Goal: Complete application form

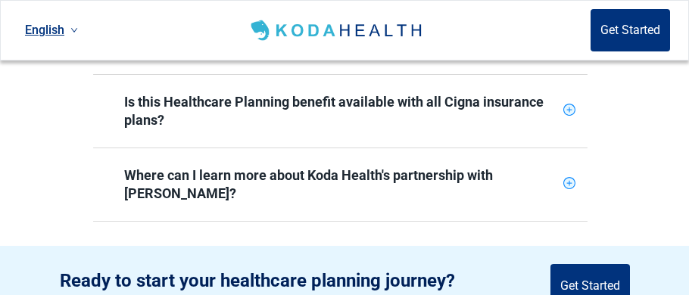
scroll to position [893, 0]
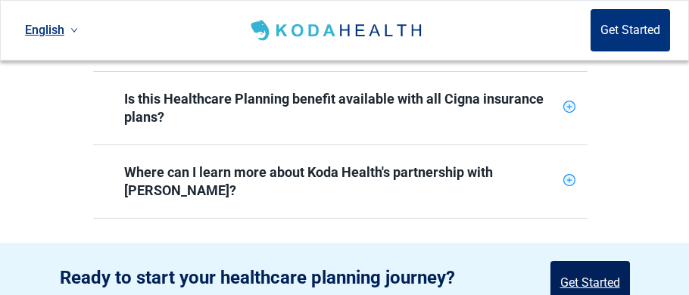
click at [600, 261] on button "Get Started" at bounding box center [591, 282] width 80 height 42
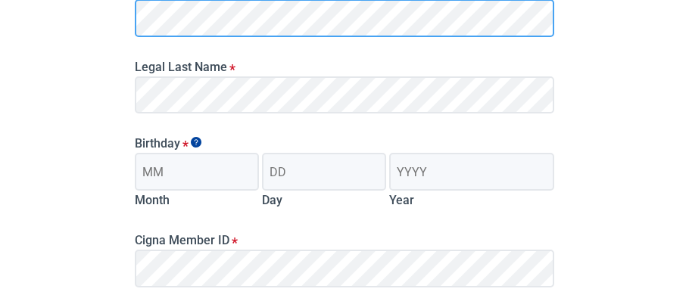
scroll to position [280, 0]
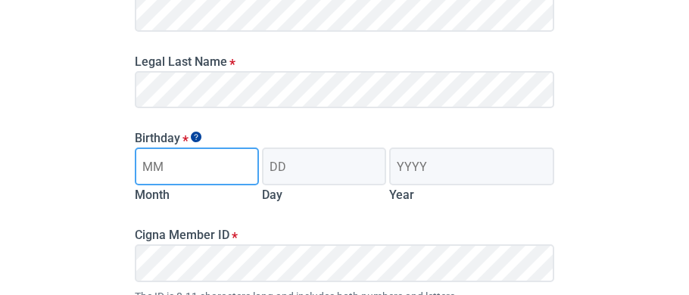
click at [215, 164] on input "Month" at bounding box center [197, 167] width 124 height 38
type input "12"
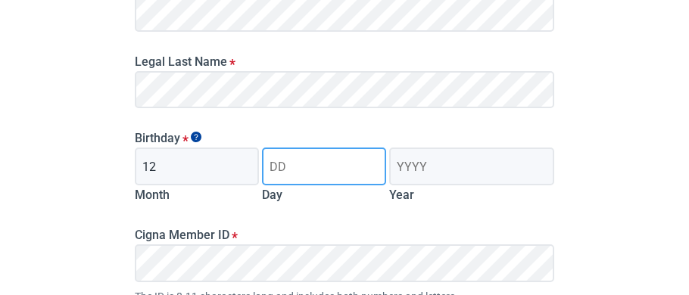
click at [298, 167] on input "Day" at bounding box center [324, 167] width 124 height 38
type input "27"
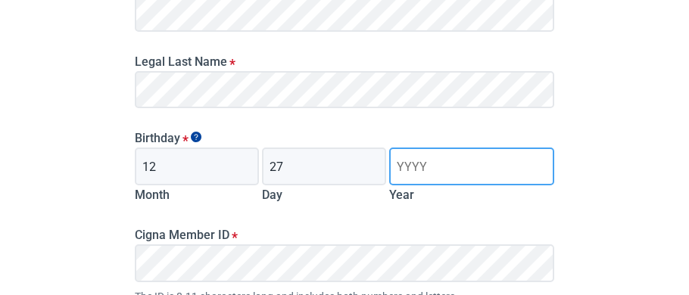
click at [436, 171] on input "Year" at bounding box center [471, 167] width 165 height 38
type input "1967"
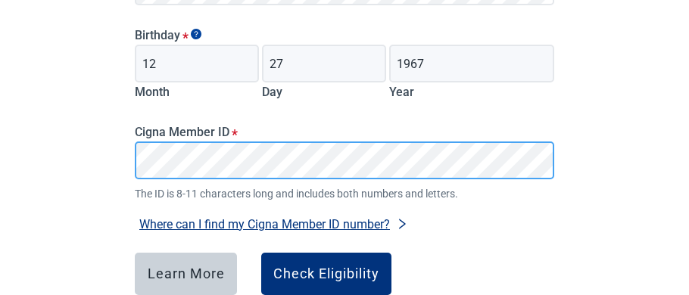
scroll to position [394, 0]
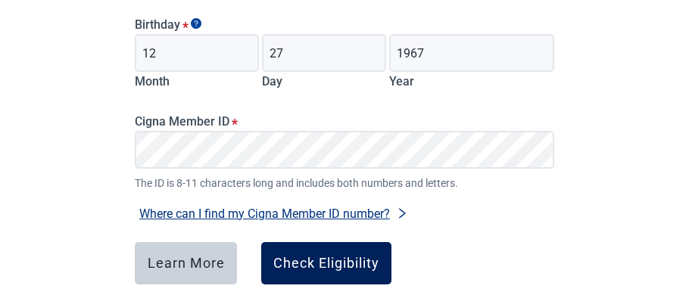
click at [358, 264] on div "Check Eligibility" at bounding box center [326, 263] width 106 height 15
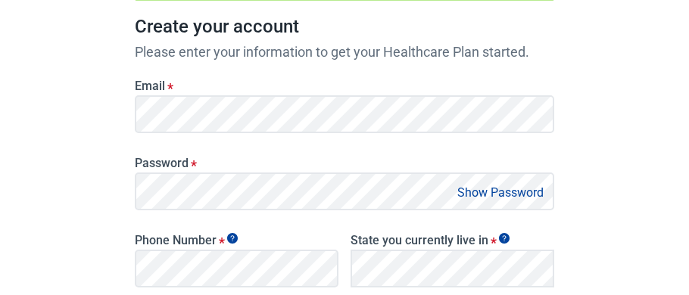
scroll to position [236, 0]
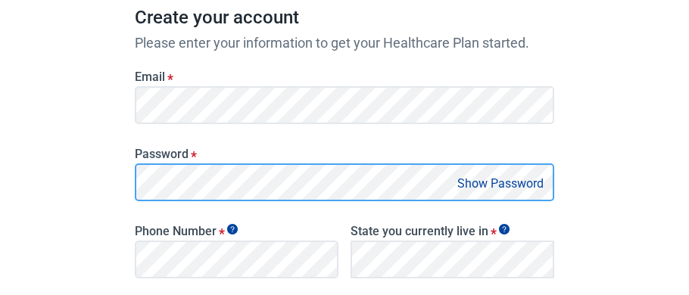
click at [404, 136] on div "Password * Show Password" at bounding box center [345, 168] width 432 height 77
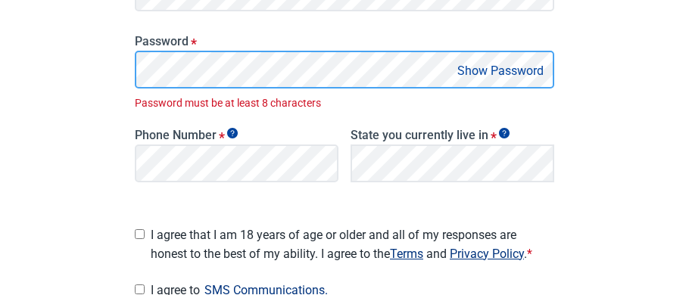
scroll to position [382, 0]
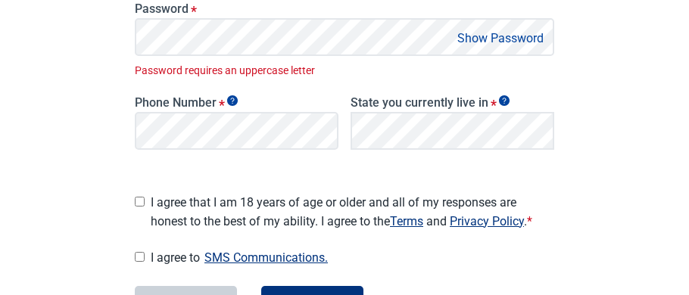
click at [488, 36] on button "Show Password" at bounding box center [500, 38] width 95 height 20
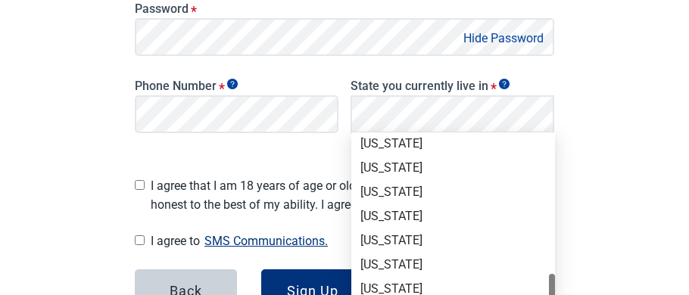
scroll to position [945, 0]
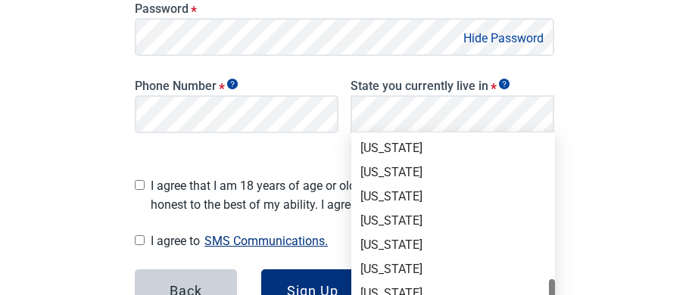
drag, startPoint x: 554, startPoint y: 149, endPoint x: 553, endPoint y: 293, distance: 143.9
click at [553, 293] on div at bounding box center [552, 298] width 6 height 38
click at [382, 247] on div "[US_STATE]" at bounding box center [454, 245] width 186 height 17
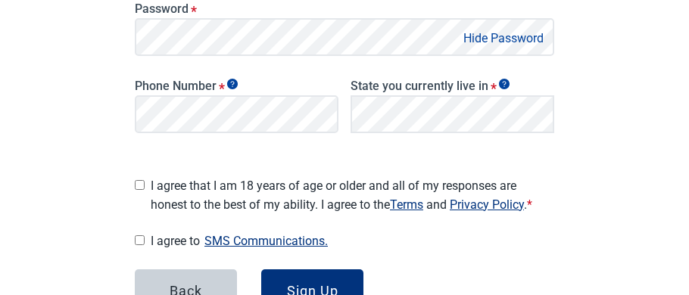
click at [139, 180] on input "I agree that I am 18 years of age or older and all of my responses are honest t…" at bounding box center [140, 185] width 10 height 10
checkbox input "true"
click at [255, 233] on button "SMS Communications." at bounding box center [266, 241] width 133 height 20
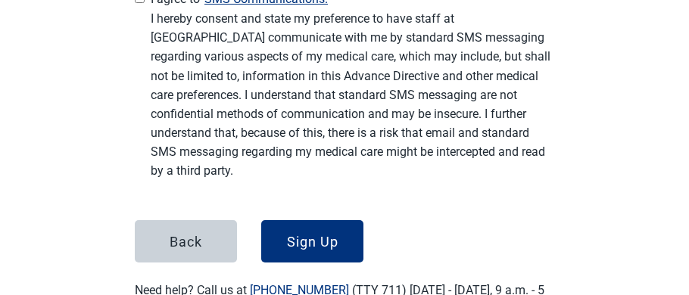
scroll to position [654, 0]
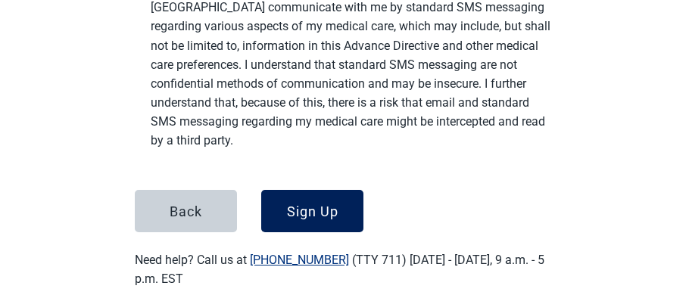
click at [314, 204] on div "Sign Up" at bounding box center [313, 211] width 52 height 15
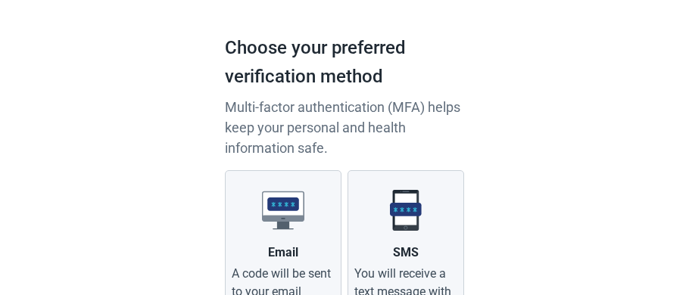
scroll to position [252, 0]
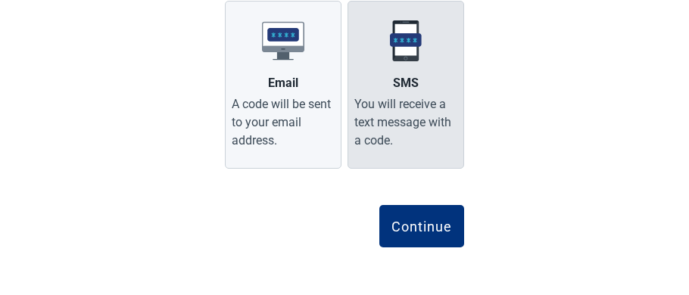
click at [430, 114] on div "You will receive a text message with a code." at bounding box center [405, 122] width 103 height 55
click at [0, 0] on input "SMS You will receive a text message with a code." at bounding box center [0, 0] width 0 height 0
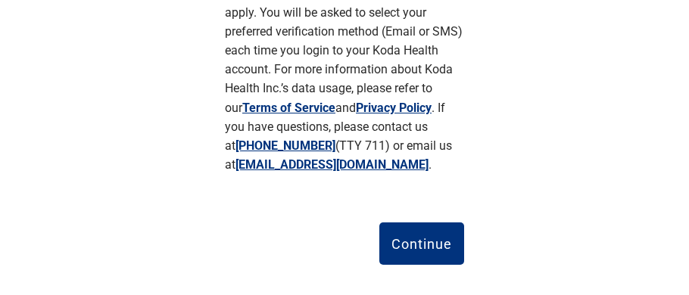
scroll to position [511, 0]
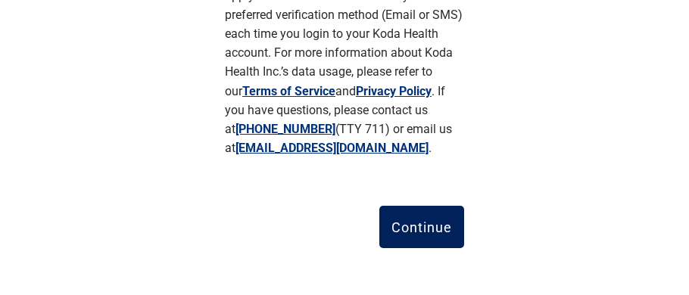
click at [436, 224] on div "Continue" at bounding box center [422, 227] width 61 height 15
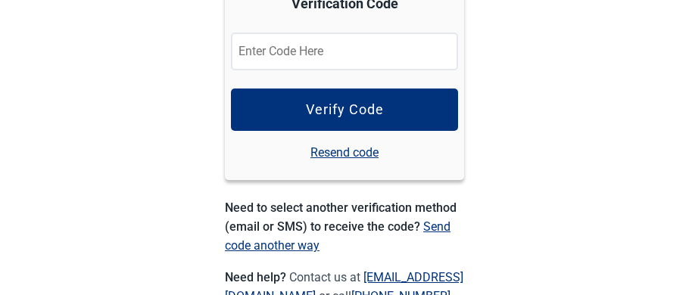
scroll to position [306, 0]
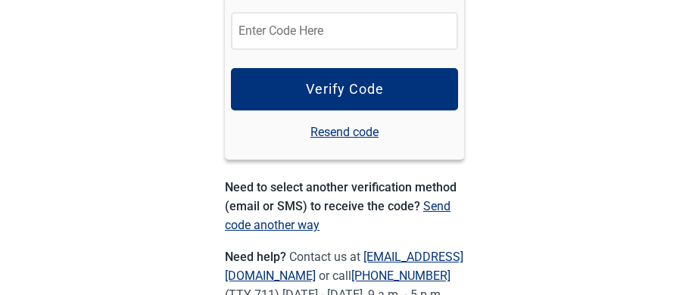
click at [383, 30] on input "Verification Code" at bounding box center [344, 31] width 227 height 38
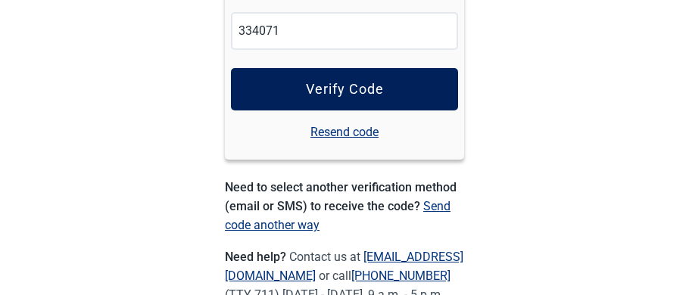
type input "334071"
click at [386, 90] on button "Verify Code" at bounding box center [344, 89] width 227 height 42
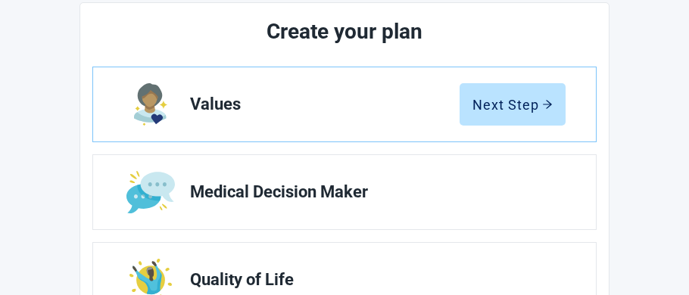
scroll to position [211, 0]
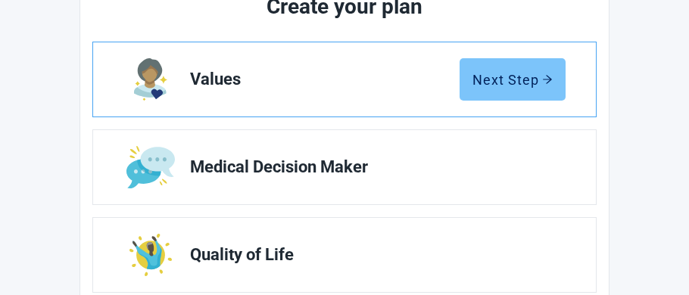
click at [506, 77] on div "Next Step" at bounding box center [513, 79] width 80 height 15
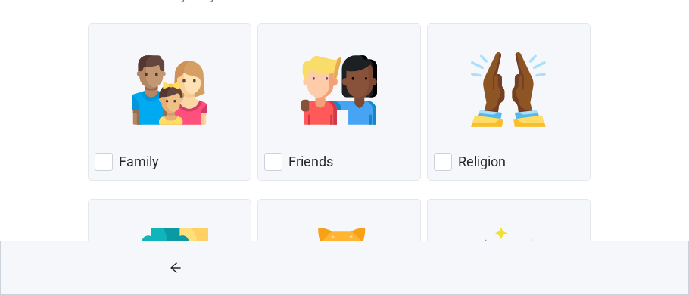
scroll to position [198, 0]
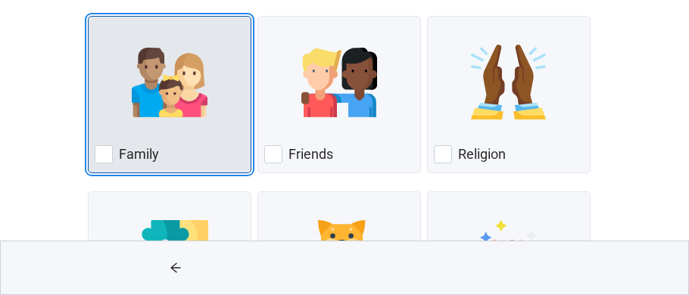
click at [103, 154] on div "Family, checkbox, not checked" at bounding box center [104, 154] width 18 height 18
click at [89, 17] on input "Family" at bounding box center [88, 16] width 1 height 1
checkbox input "true"
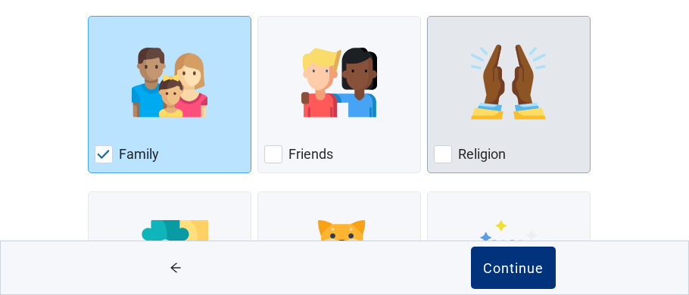
click at [443, 153] on div "Religion, checkbox, not checked" at bounding box center [443, 154] width 18 height 18
click at [428, 17] on input "Religion" at bounding box center [427, 16] width 1 height 1
checkbox input "true"
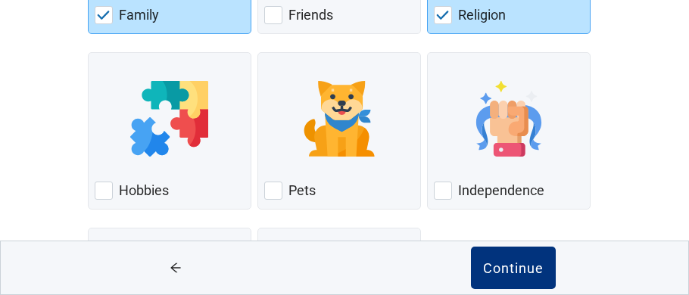
scroll to position [339, 0]
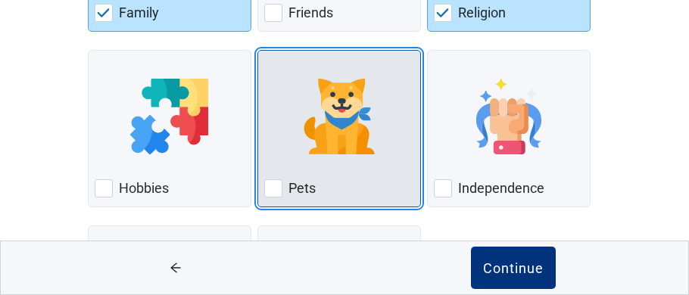
click at [275, 186] on div "Pets, checkbox, not checked" at bounding box center [273, 189] width 18 height 18
click at [258, 51] on input "Pets" at bounding box center [258, 50] width 1 height 1
checkbox input "true"
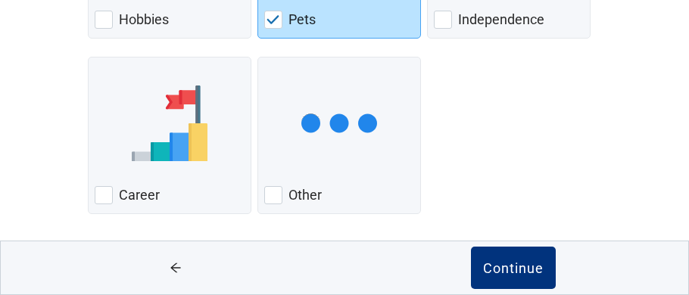
scroll to position [511, 0]
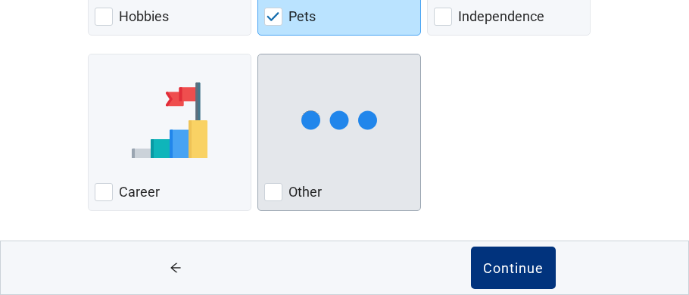
click at [276, 189] on div "Other, checkbox, not checked" at bounding box center [273, 192] width 18 height 18
click at [258, 55] on input "Other" at bounding box center [258, 54] width 1 height 1
checkbox input "true"
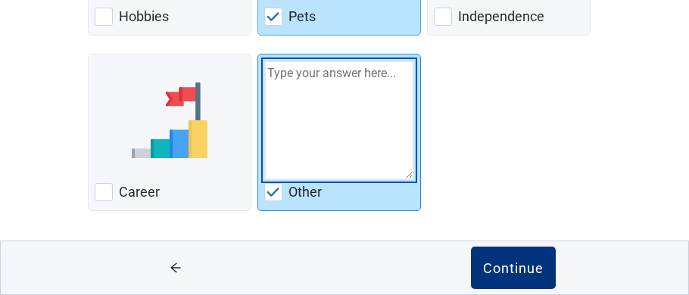
click at [354, 76] on textarea "Other" at bounding box center [339, 121] width 150 height 120
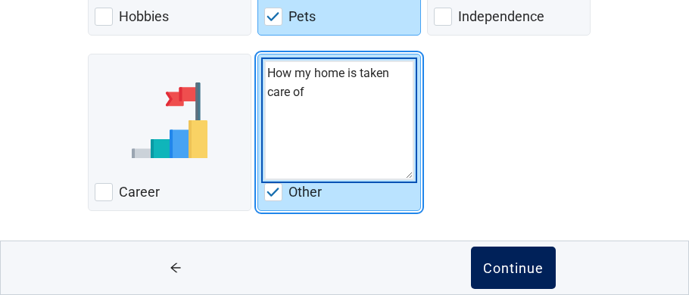
type textarea "How my home is taken care of"
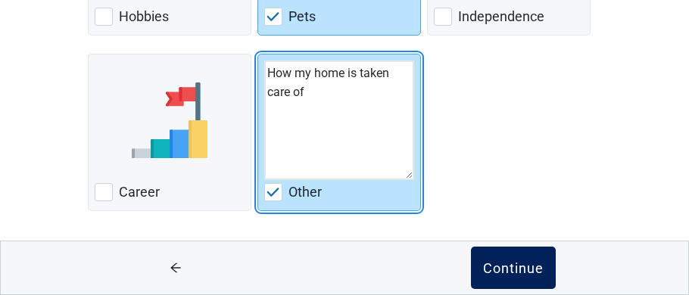
click at [500, 262] on div "Continue" at bounding box center [513, 268] width 61 height 15
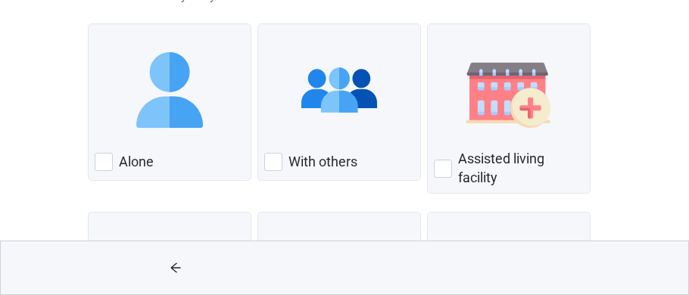
scroll to position [188, 0]
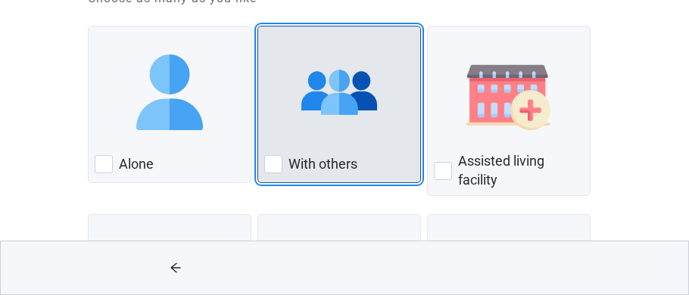
click at [276, 159] on div "With Others, checkbox, not checked" at bounding box center [273, 164] width 18 height 18
click at [258, 27] on input "With others" at bounding box center [258, 26] width 1 height 1
checkbox input "true"
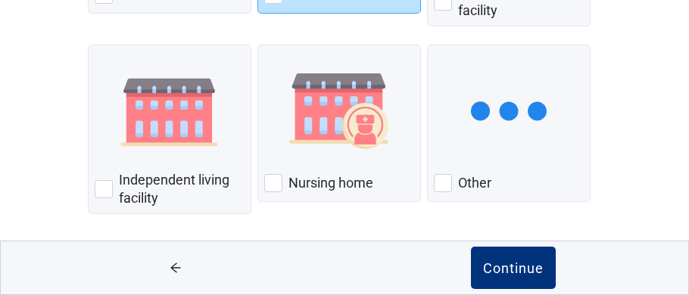
scroll to position [361, 0]
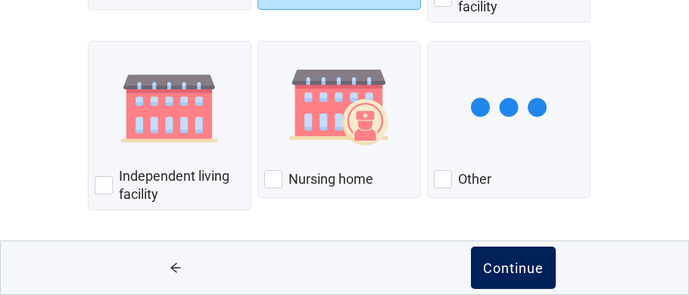
click at [536, 270] on div "Continue" at bounding box center [513, 268] width 61 height 15
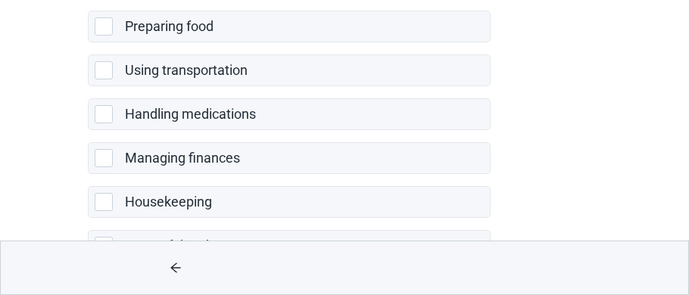
scroll to position [472, 0]
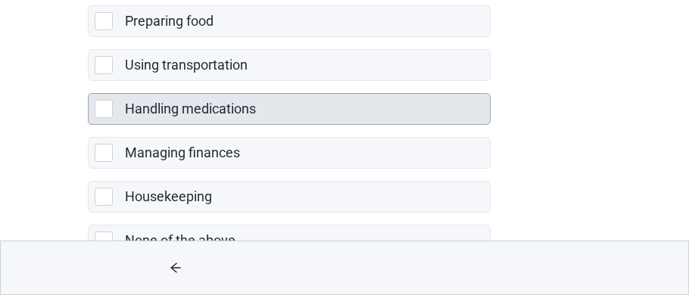
click at [106, 102] on div "Handling medications, checkbox, not selected" at bounding box center [104, 109] width 18 height 18
click at [89, 82] on input "Handling medications" at bounding box center [88, 81] width 1 height 1
checkbox input "true"
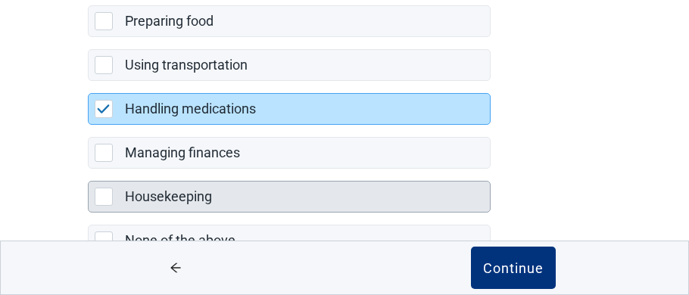
click at [106, 192] on div "Housekeeping, checkbox, not selected" at bounding box center [104, 197] width 18 height 18
click at [89, 170] on input "Housekeeping" at bounding box center [88, 169] width 1 height 1
checkbox input "true"
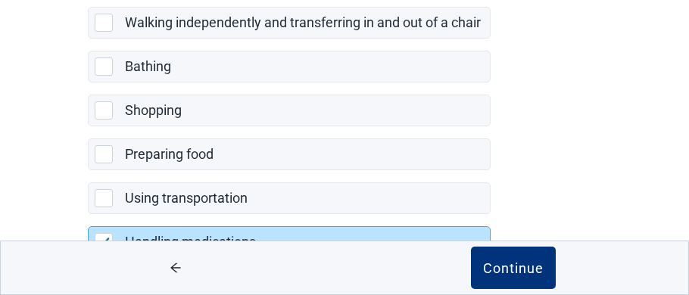
scroll to position [336, 0]
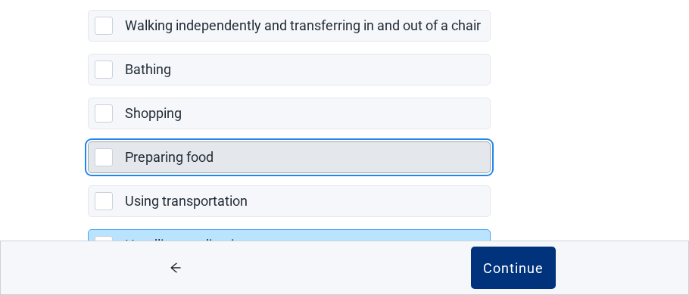
click at [102, 150] on div "Preparing food, checkbox, not selected" at bounding box center [104, 157] width 18 height 18
click at [89, 130] on input "Preparing food" at bounding box center [88, 130] width 1 height 1
checkbox input "true"
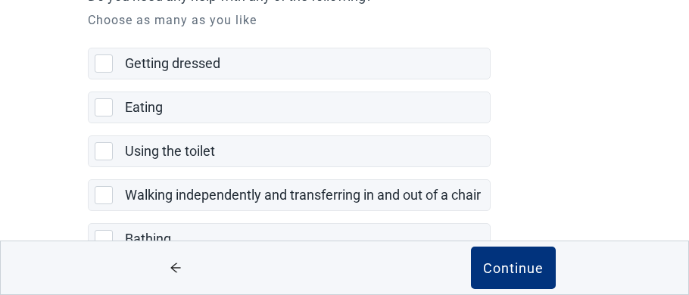
scroll to position [164, 0]
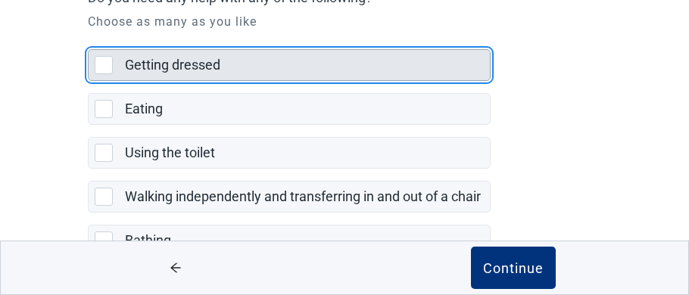
click at [102, 61] on div "Getting dressed, checkbox, not selected" at bounding box center [104, 65] width 18 height 18
click at [89, 38] on input "Getting dressed" at bounding box center [88, 37] width 1 height 1
checkbox input "true"
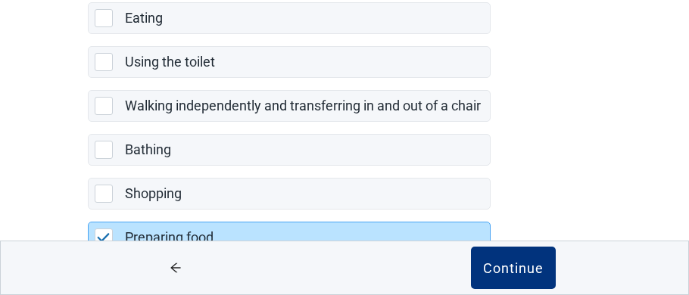
scroll to position [286, 0]
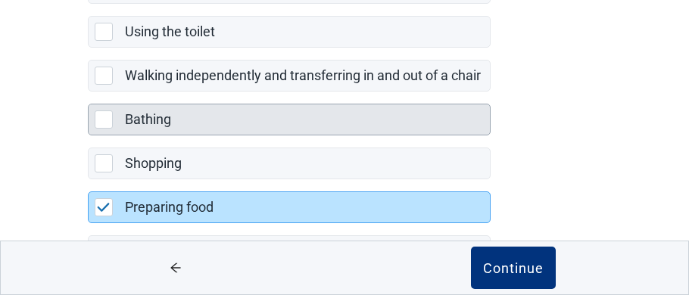
click at [101, 117] on div "Bathing, checkbox, not selected" at bounding box center [104, 120] width 18 height 18
click at [89, 92] on input "Bathing" at bounding box center [88, 92] width 1 height 1
checkbox input "true"
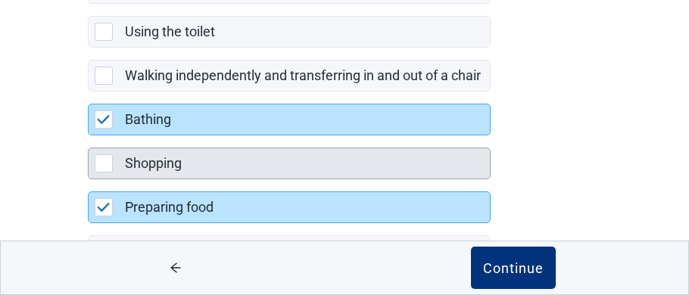
click at [101, 159] on div "Shopping, checkbox, not selected" at bounding box center [104, 164] width 18 height 18
click at [89, 136] on input "Shopping" at bounding box center [88, 136] width 1 height 1
checkbox input "true"
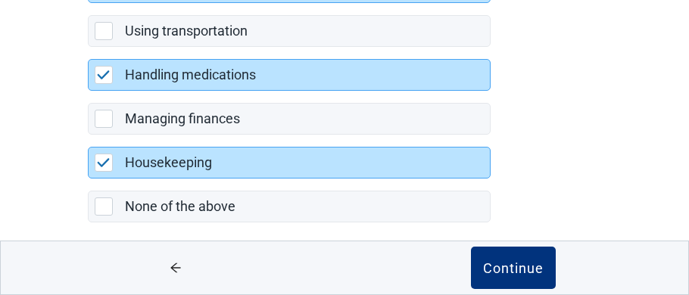
scroll to position [507, 0]
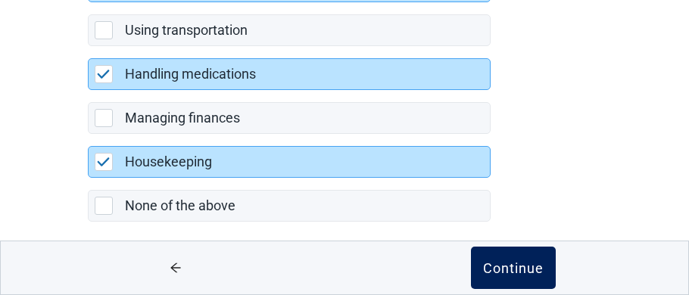
click at [542, 258] on button "Continue" at bounding box center [513, 268] width 85 height 42
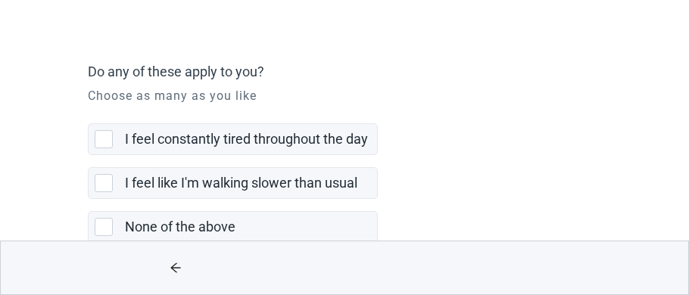
scroll to position [116, 0]
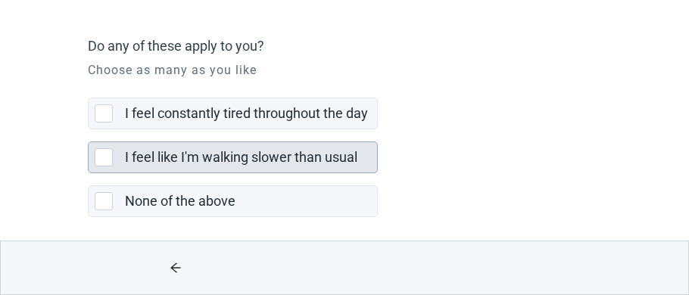
click at [102, 152] on div "I feel like I'm walking slower than usual, checkbox, not selected" at bounding box center [104, 157] width 18 height 18
click at [89, 130] on input "I feel like I'm walking slower than usual" at bounding box center [88, 130] width 1 height 1
checkbox input "true"
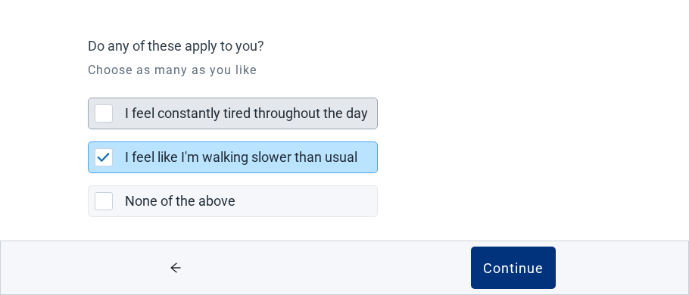
click at [107, 110] on div "I feel constantly tired throughout the day, checkbox, not selected" at bounding box center [104, 114] width 18 height 18
click at [89, 86] on input "I feel constantly tired throughout the day" at bounding box center [88, 86] width 1 height 1
checkbox input "true"
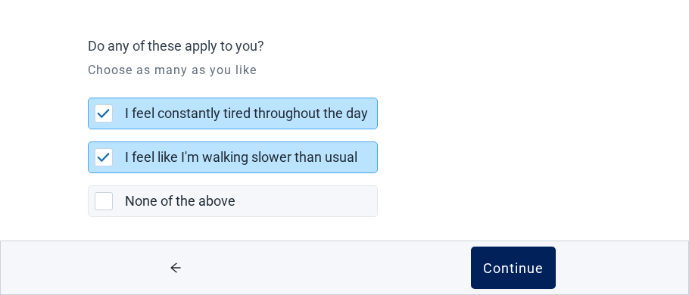
click at [507, 269] on div "Continue" at bounding box center [513, 268] width 61 height 15
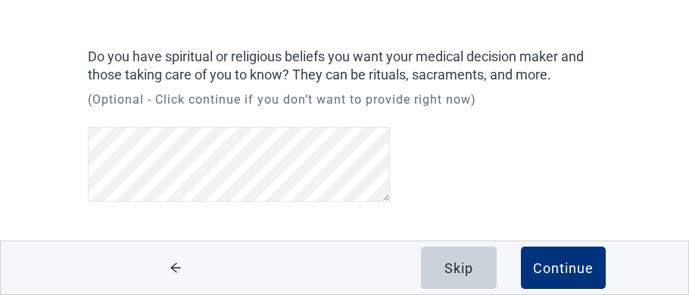
scroll to position [97, 0]
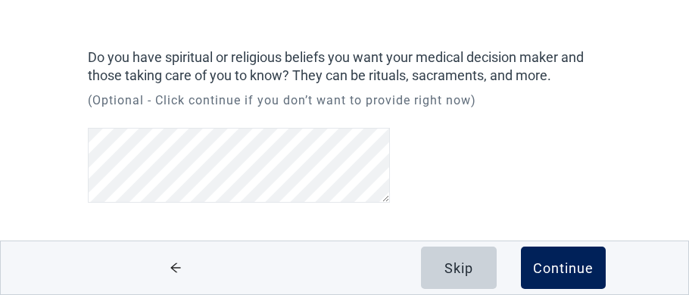
click at [575, 266] on div "Continue" at bounding box center [563, 268] width 61 height 15
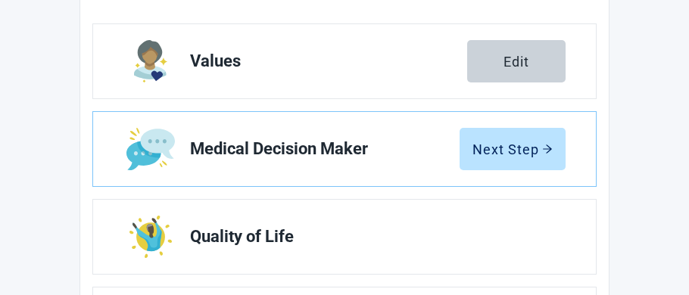
scroll to position [236, 0]
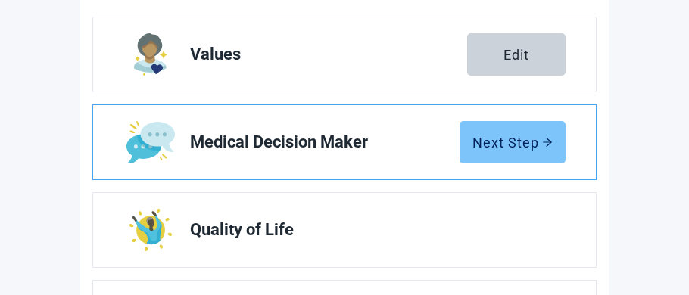
click at [549, 143] on icon "arrow-right" at bounding box center [547, 142] width 9 height 8
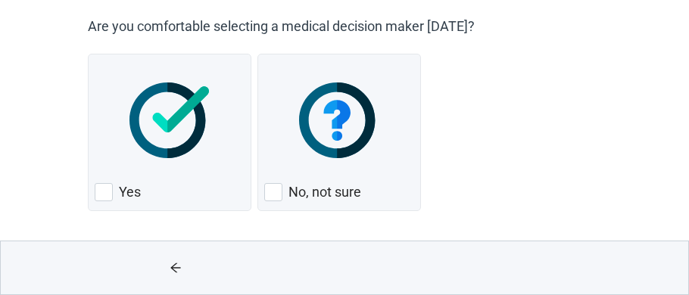
scroll to position [137, 0]
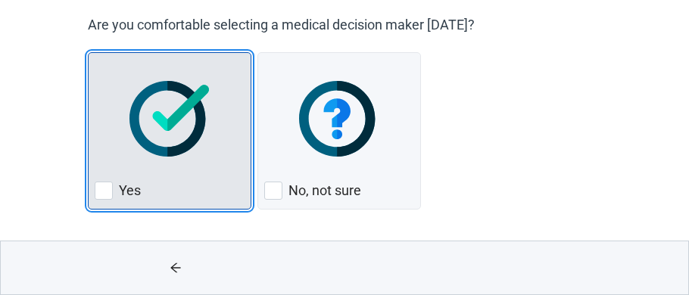
click at [103, 191] on div "Yes, checkbox, not checked" at bounding box center [104, 191] width 18 height 18
click at [89, 53] on input "Yes" at bounding box center [88, 52] width 1 height 1
checkbox input "true"
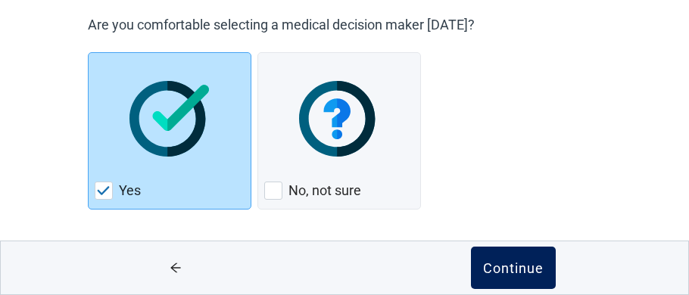
click at [541, 261] on div "Continue" at bounding box center [513, 268] width 61 height 15
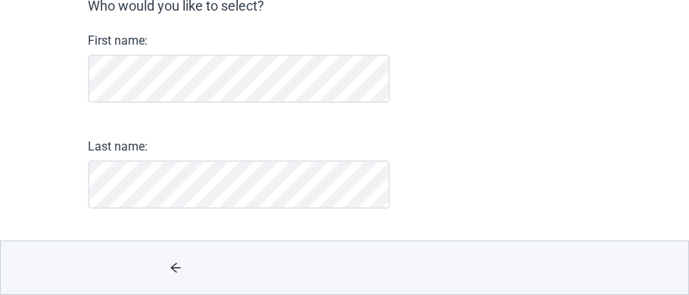
scroll to position [191, 0]
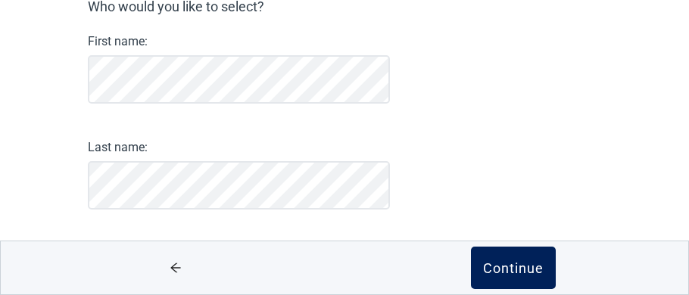
click at [535, 270] on div "Continue" at bounding box center [513, 268] width 61 height 15
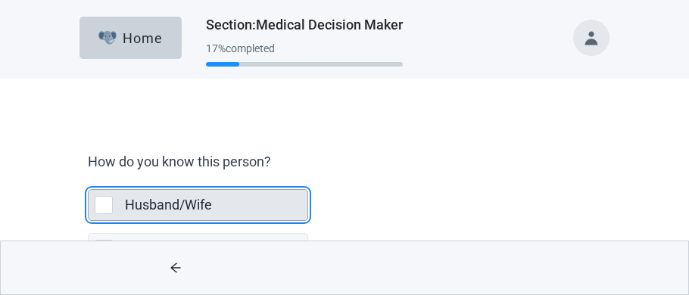
click at [106, 202] on div "Husband/Wife, checkbox, not selected" at bounding box center [104, 205] width 18 height 18
click at [89, 178] on input "Husband/Wife" at bounding box center [88, 177] width 1 height 1
checkbox input "true"
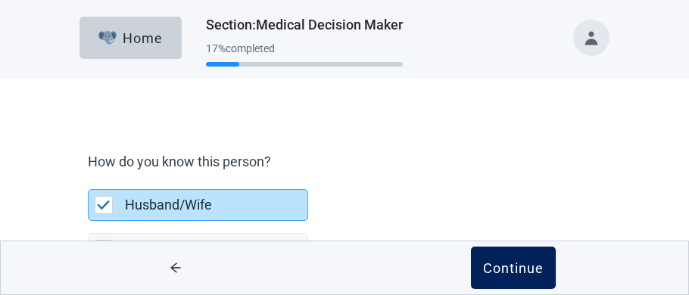
click at [536, 270] on div "Continue" at bounding box center [513, 268] width 61 height 15
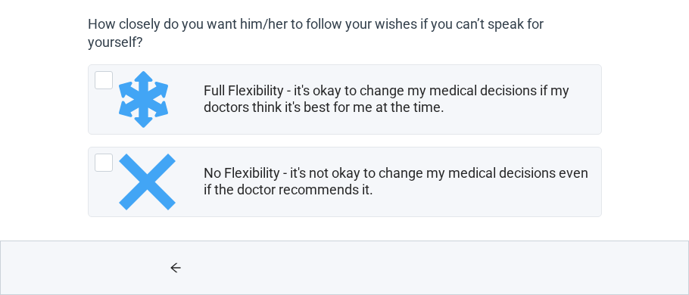
scroll to position [144, 0]
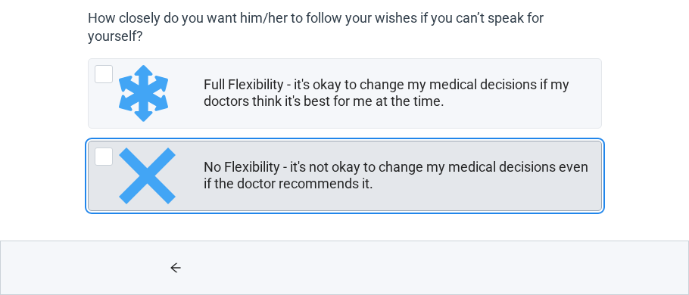
click at [103, 157] on div "No Flexibility - it's not okay to change my medical decisions even if the docto…" at bounding box center [104, 157] width 18 height 18
click at [89, 142] on input "No Flexibility - it's not okay to change my medical decisions even if the docto…" at bounding box center [88, 141] width 1 height 1
radio input "true"
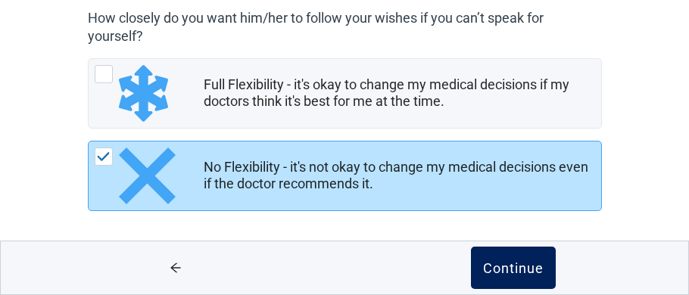
click at [507, 263] on div "Continue" at bounding box center [513, 268] width 61 height 15
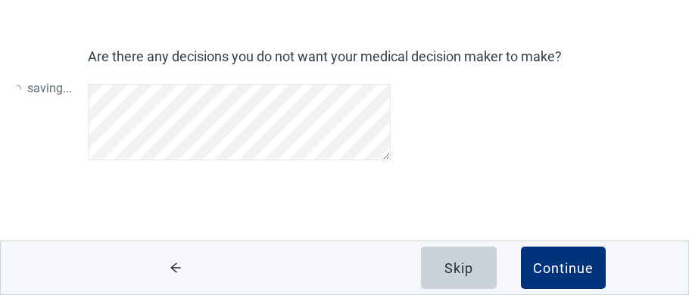
scroll to position [97, 0]
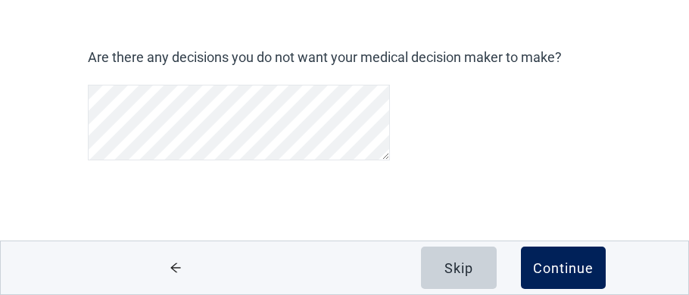
click at [562, 270] on div "Continue" at bounding box center [563, 268] width 61 height 15
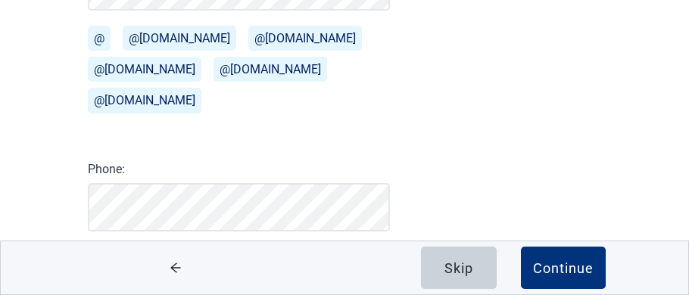
scroll to position [272, 0]
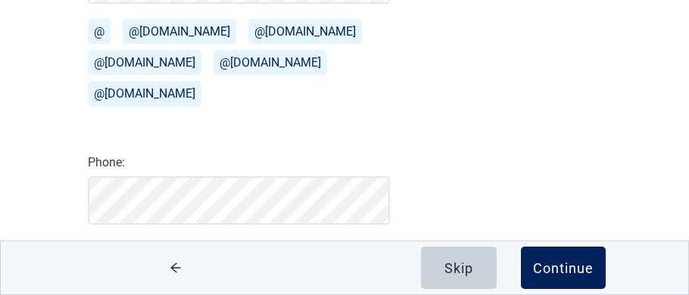
click at [560, 264] on div "Continue" at bounding box center [563, 268] width 61 height 15
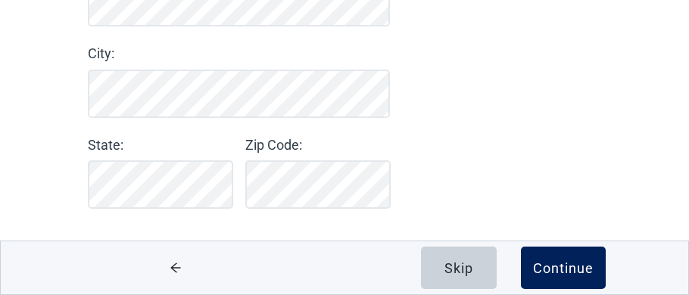
click at [572, 269] on div "Continue" at bounding box center [563, 268] width 61 height 15
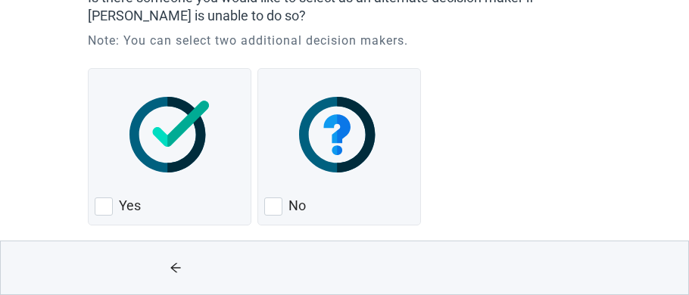
scroll to position [180, 0]
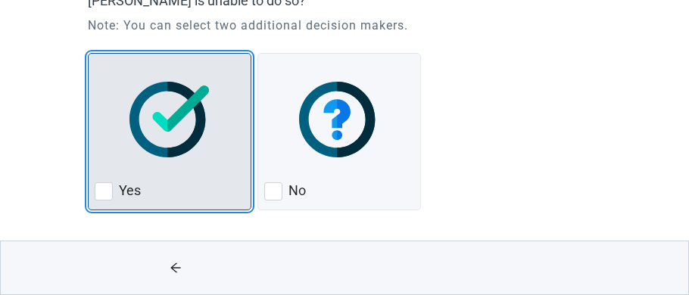
click at [105, 192] on div "Yes, checkbox, not checked" at bounding box center [104, 192] width 18 height 18
click at [89, 54] on input "Yes" at bounding box center [88, 53] width 1 height 1
checkbox input "true"
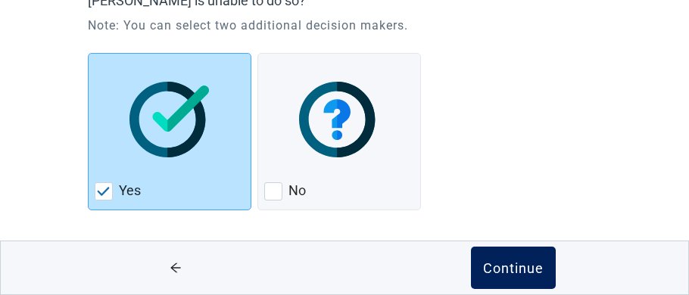
click at [515, 272] on div "Continue" at bounding box center [513, 268] width 61 height 15
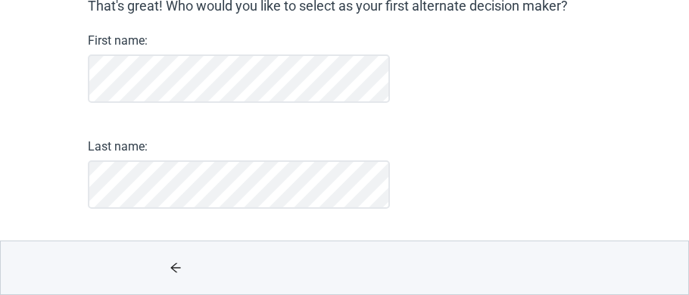
scroll to position [148, 0]
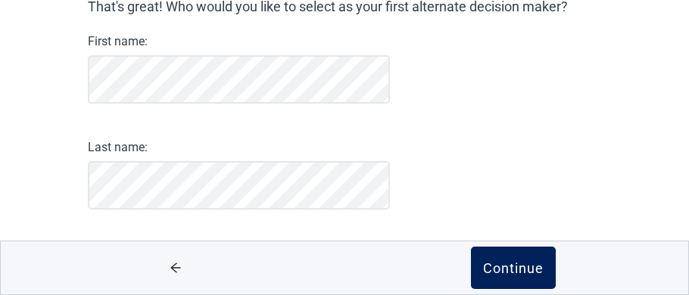
click at [528, 266] on div "Continue" at bounding box center [513, 268] width 61 height 15
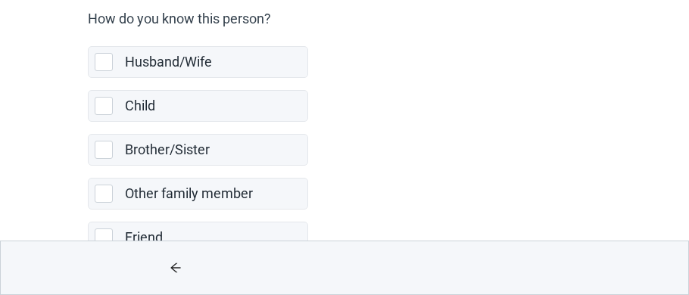
scroll to position [169, 0]
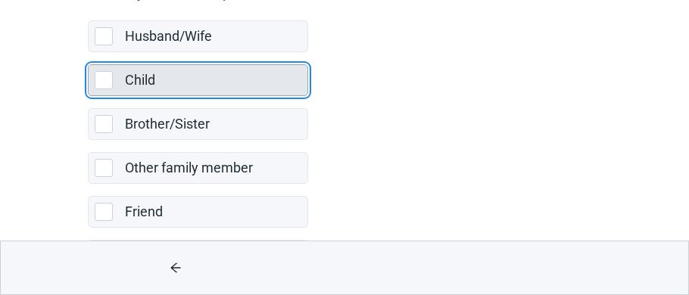
click at [105, 81] on div "Child, checkbox, not selected" at bounding box center [104, 80] width 18 height 18
click at [89, 53] on input "Child" at bounding box center [88, 52] width 1 height 1
checkbox input "true"
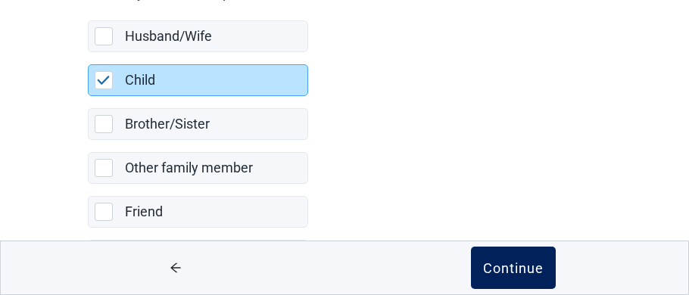
click at [516, 265] on div "Continue" at bounding box center [513, 268] width 61 height 15
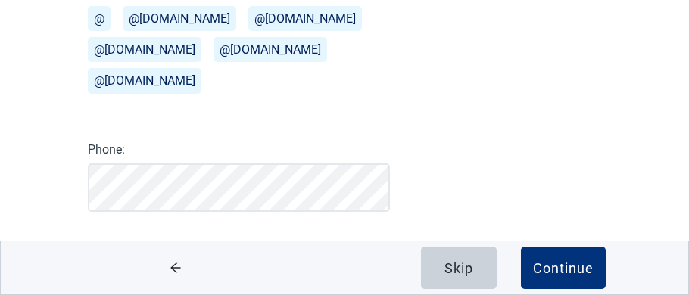
scroll to position [287, 0]
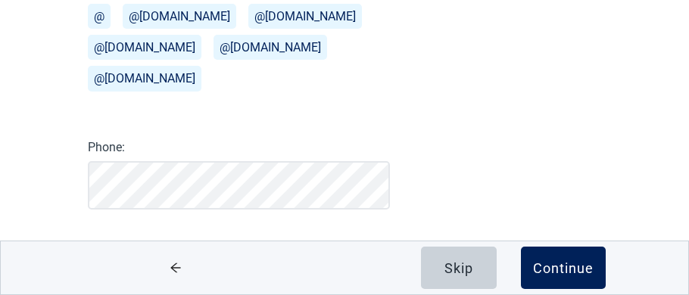
click at [560, 265] on div "Continue" at bounding box center [563, 268] width 61 height 15
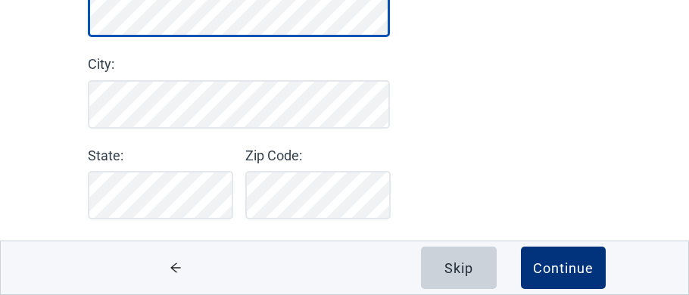
scroll to position [0, 1]
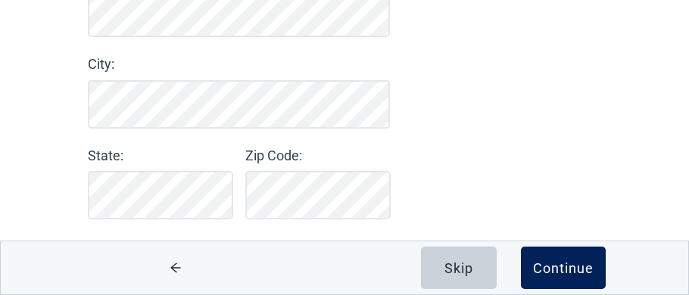
click at [570, 261] on div "Continue" at bounding box center [563, 268] width 61 height 15
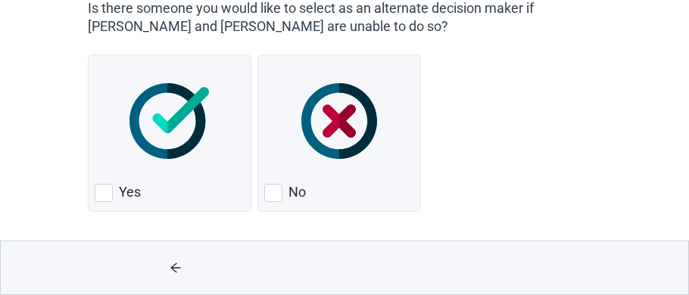
scroll to position [155, 0]
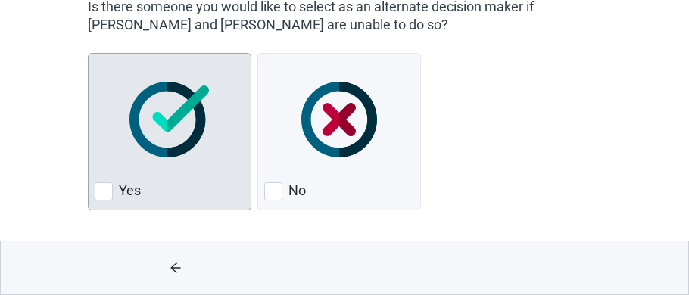
click at [104, 192] on div "Yes, checkbox, not checked" at bounding box center [104, 192] width 18 height 18
click at [89, 54] on input "Yes" at bounding box center [88, 53] width 1 height 1
checkbox input "true"
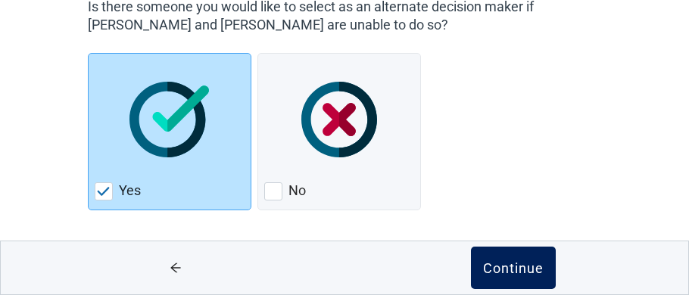
click at [507, 255] on button "Continue" at bounding box center [513, 268] width 85 height 42
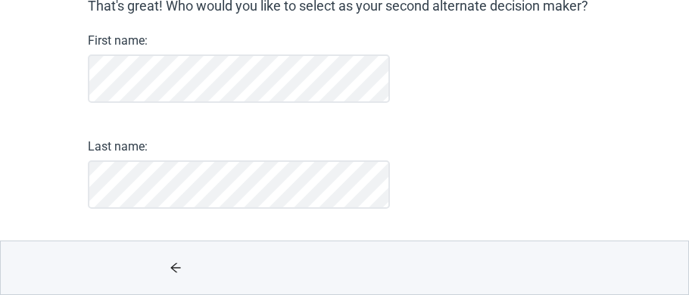
scroll to position [148, 0]
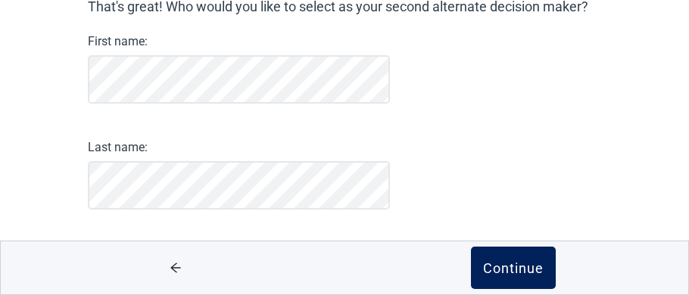
click at [517, 268] on div "Continue" at bounding box center [513, 268] width 61 height 15
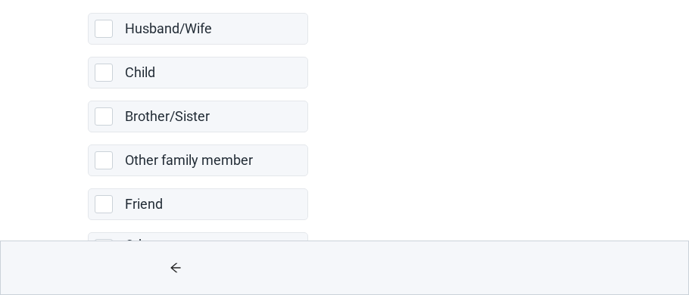
scroll to position [179, 0]
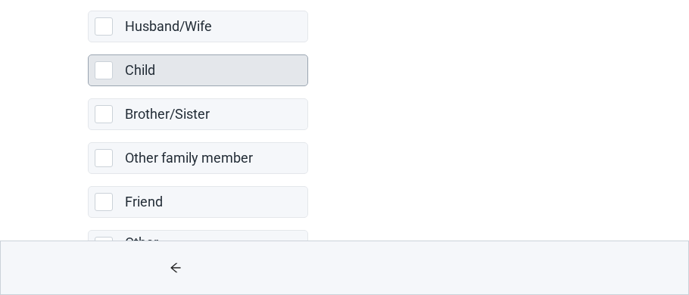
click at [104, 71] on div "Child, checkbox, not selected" at bounding box center [104, 70] width 18 height 18
click at [89, 43] on input "Child" at bounding box center [88, 42] width 1 height 1
checkbox input "true"
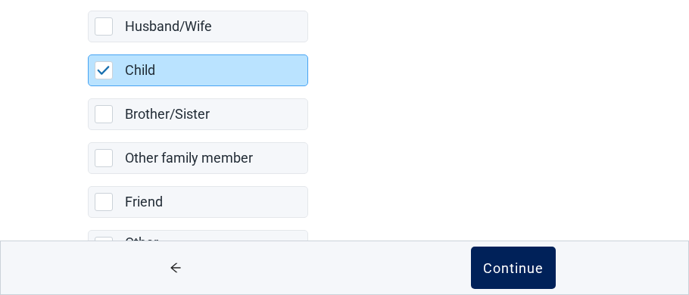
click at [525, 273] on div "Continue" at bounding box center [513, 268] width 61 height 15
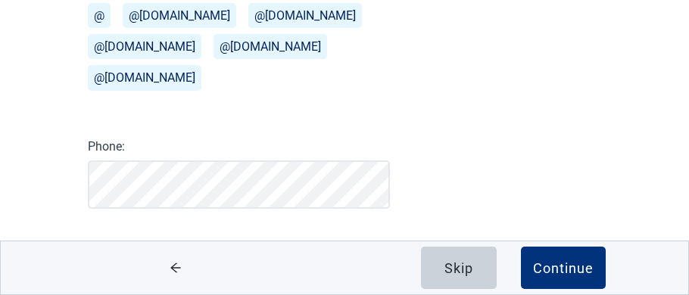
scroll to position [287, 0]
click at [525, 273] on button "Continue" at bounding box center [563, 268] width 85 height 42
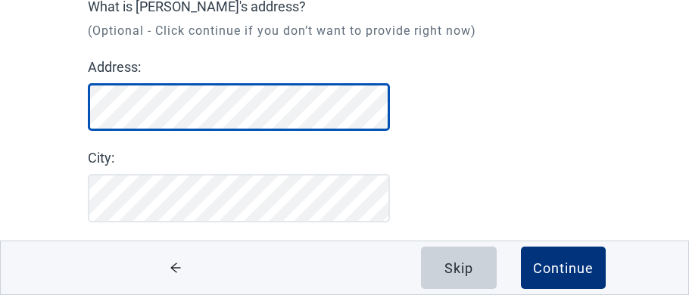
scroll to position [144, 0]
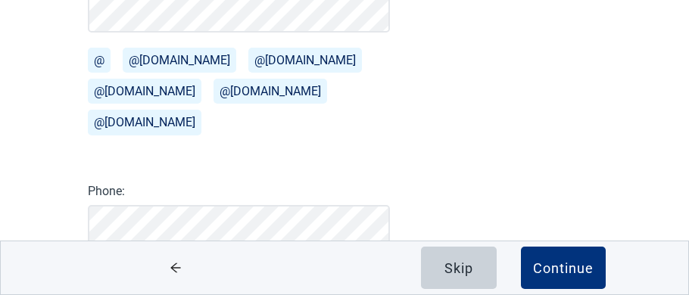
scroll to position [287, 0]
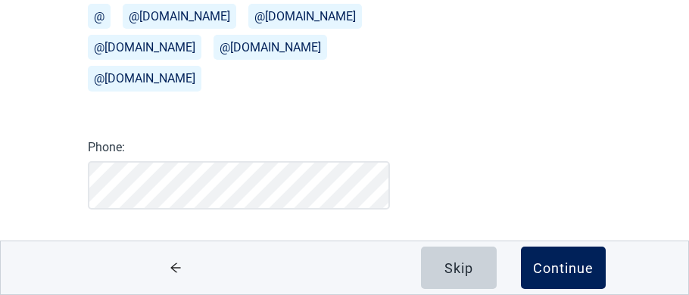
click at [570, 264] on div "Continue" at bounding box center [563, 268] width 61 height 15
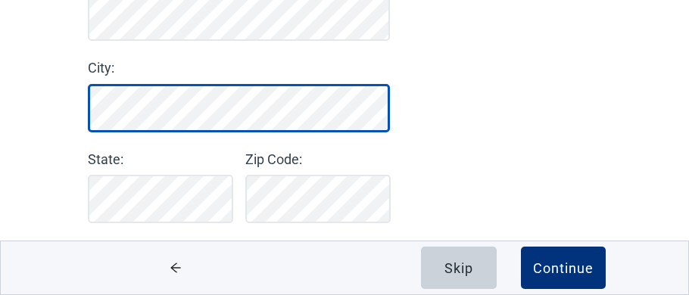
scroll to position [252, 0]
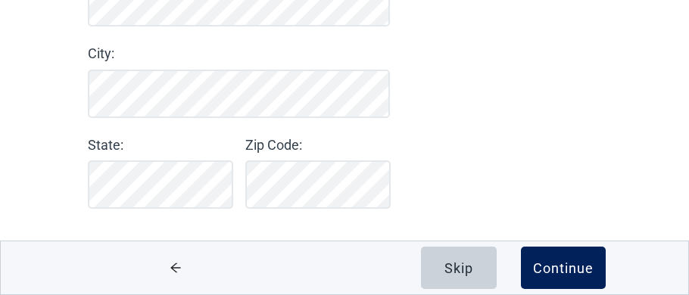
click at [582, 268] on div "Continue" at bounding box center [563, 268] width 61 height 15
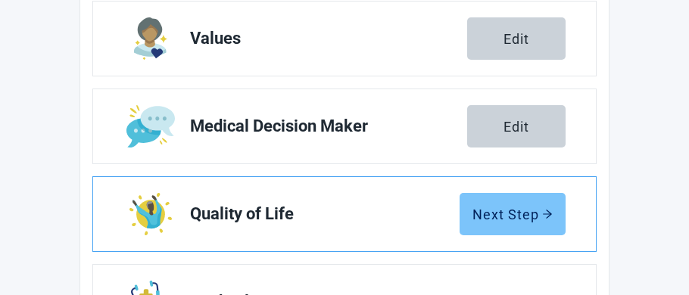
click at [532, 218] on div "Next Step" at bounding box center [513, 214] width 80 height 15
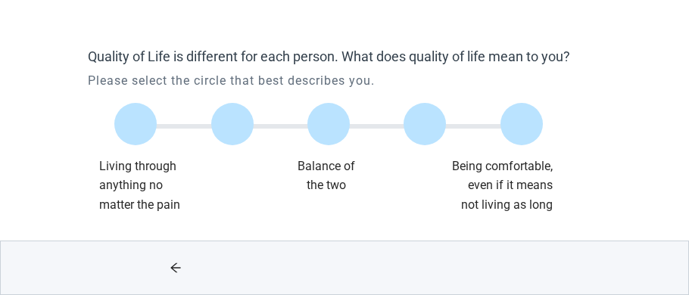
scroll to position [97, 0]
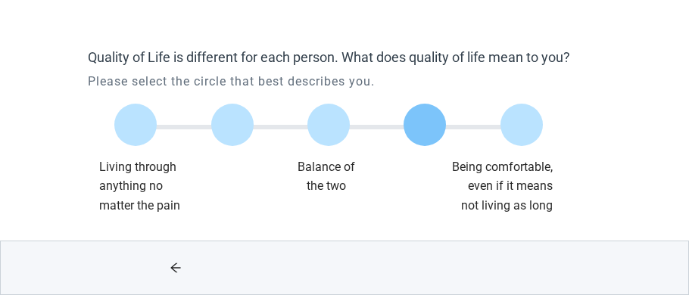
click at [434, 117] on label "Main content" at bounding box center [425, 125] width 42 height 42
click at [425, 125] on input "Quality of life scale: 75 out of 100. 75% between extremes" at bounding box center [425, 125] width 0 height 0
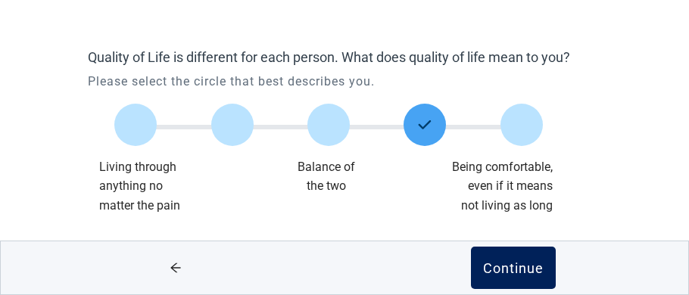
click at [511, 266] on div "Continue" at bounding box center [513, 268] width 61 height 15
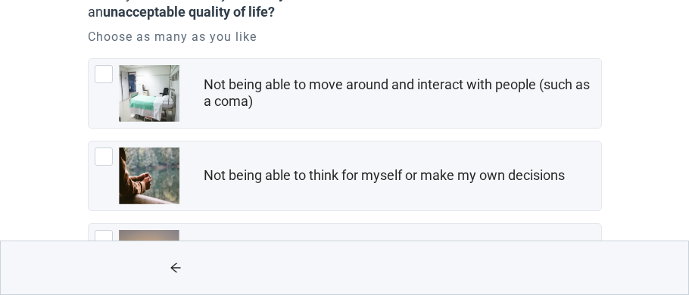
scroll to position [174, 0]
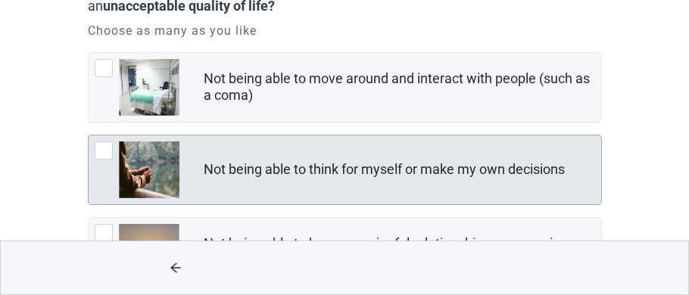
click at [99, 155] on div "Not being able to think for myself or make my own decisions, checkbox, not chec…" at bounding box center [104, 151] width 18 height 18
click at [89, 136] on input "Not being able to think for myself or make my own decisions" at bounding box center [88, 135] width 1 height 1
checkbox input "true"
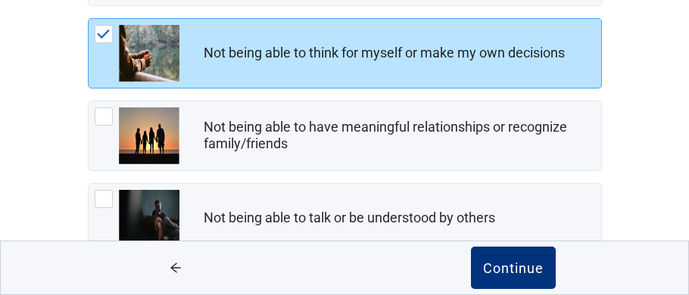
scroll to position [319, 0]
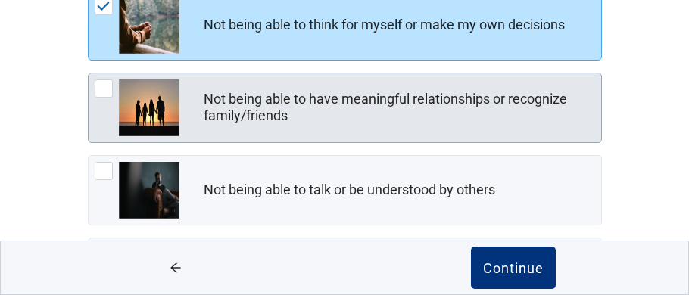
click at [105, 89] on div "Not being able to have meaningful relationships or recognize family/friends, ch…" at bounding box center [104, 89] width 18 height 18
click at [89, 73] on input "Not being able to have meaningful relationships or recognize family/friends" at bounding box center [88, 73] width 1 height 1
checkbox input "true"
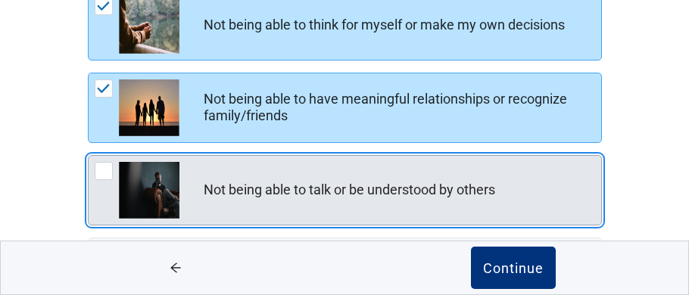
click at [102, 168] on div "Not being able to talk or be understood by others, checkbox, not checked" at bounding box center [104, 171] width 18 height 18
click at [89, 156] on input "Not being able to talk or be understood by others" at bounding box center [88, 155] width 1 height 1
checkbox input "true"
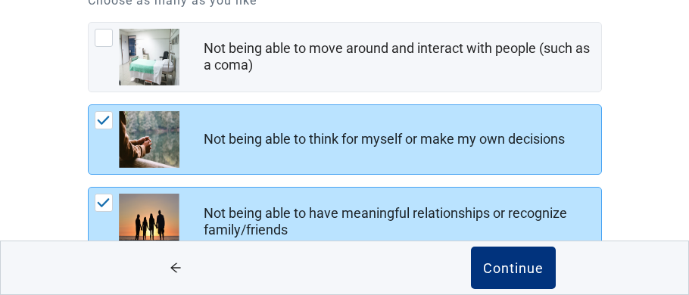
scroll to position [201, 0]
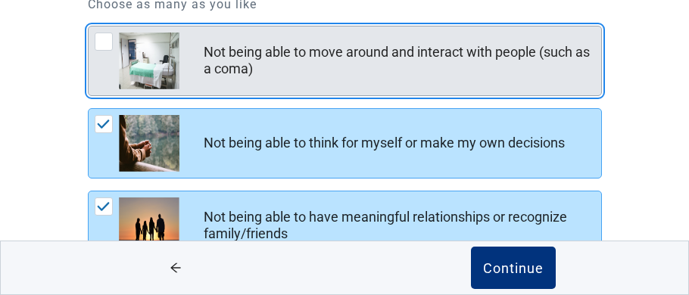
click at [105, 38] on div "Not being able to move around and interact with people (such as a coma), checkb…" at bounding box center [104, 42] width 18 height 18
click at [89, 27] on input "Not being able to move around and interact with people (such as a coma)" at bounding box center [88, 26] width 1 height 1
checkbox input "true"
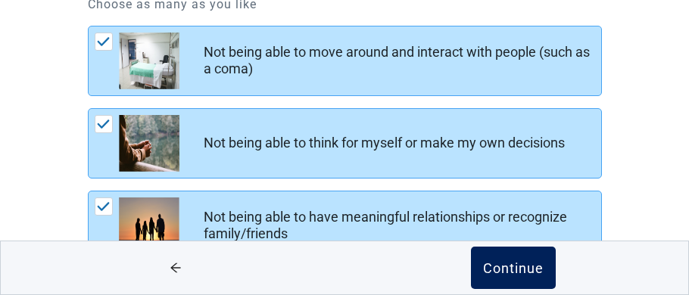
click at [516, 265] on div "Continue" at bounding box center [513, 268] width 61 height 15
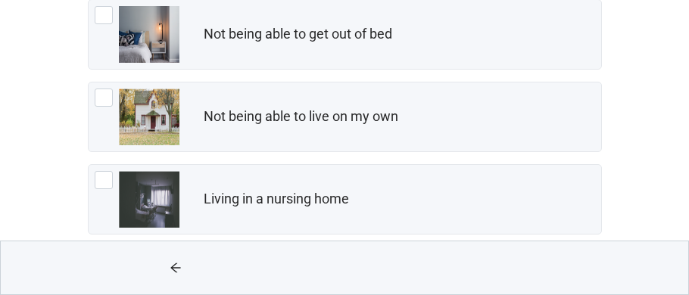
scroll to position [317, 0]
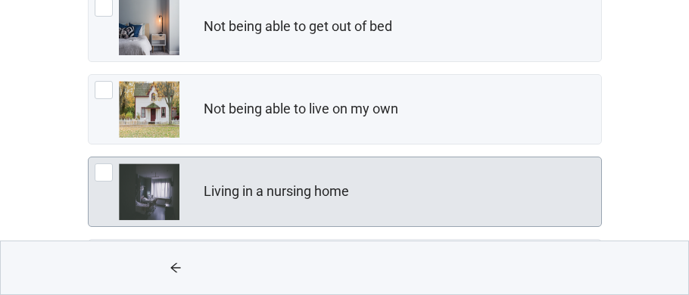
click at [104, 169] on div "Living in a nursing home, checkbox, not checked" at bounding box center [104, 173] width 18 height 18
click at [89, 158] on input "Living in a nursing home" at bounding box center [88, 157] width 1 height 1
checkbox input "true"
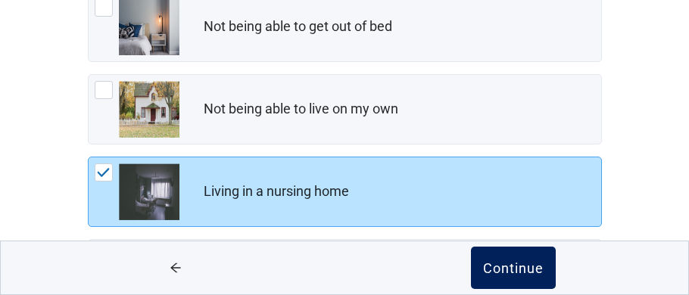
click at [520, 264] on div "Continue" at bounding box center [513, 268] width 61 height 15
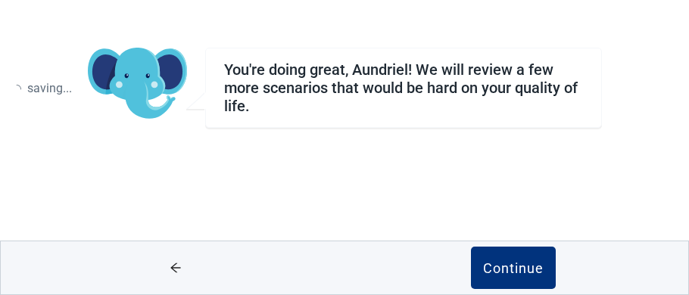
scroll to position [97, 0]
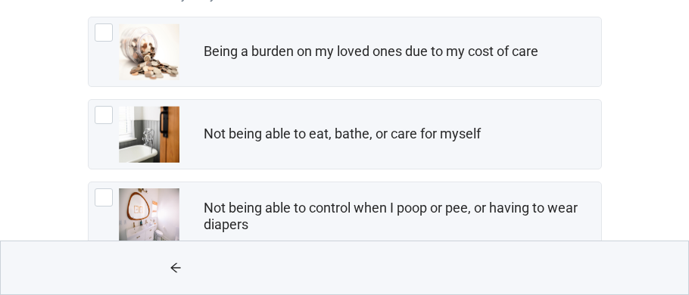
scroll to position [213, 0]
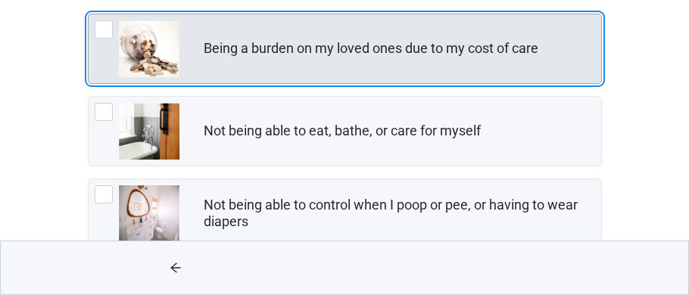
click at [101, 28] on div "Being a burden on my loved ones due to my cost of care, checkbox, not checked" at bounding box center [104, 29] width 18 height 18
click at [89, 14] on input "Being a burden on my loved ones due to my cost of care" at bounding box center [88, 14] width 1 height 1
checkbox input "true"
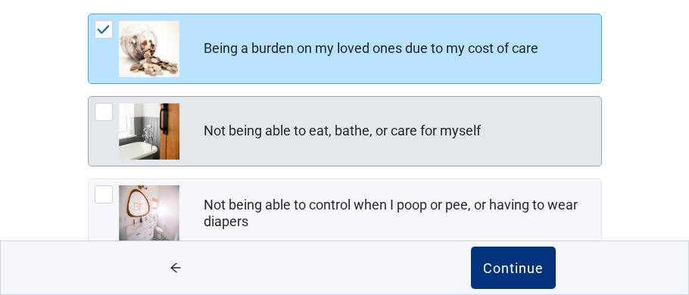
click at [105, 110] on div "Not being able to eat, bathe, or care for myself, checkbox, not checked" at bounding box center [104, 112] width 18 height 18
click at [89, 97] on input "Not being able to eat, bathe, or care for myself" at bounding box center [88, 96] width 1 height 1
checkbox input "true"
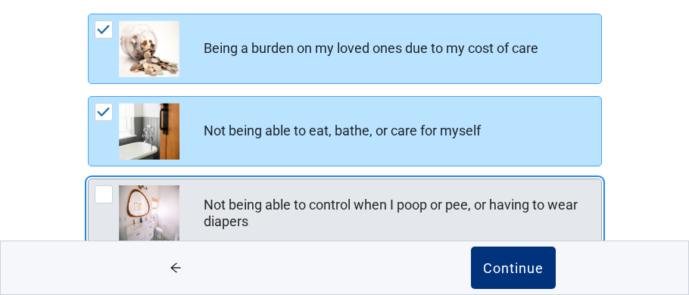
click at [105, 191] on div "Not being able to control when I poop or pee, or having to wear diapers, checkb…" at bounding box center [104, 195] width 18 height 18
click at [89, 180] on input "Not being able to control when I poop or pee, or having to wear diapers" at bounding box center [88, 179] width 1 height 1
checkbox input "true"
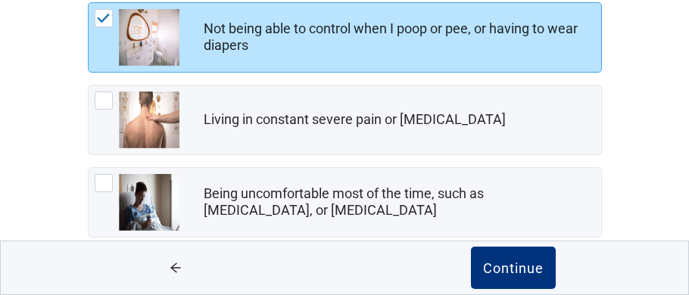
scroll to position [395, 0]
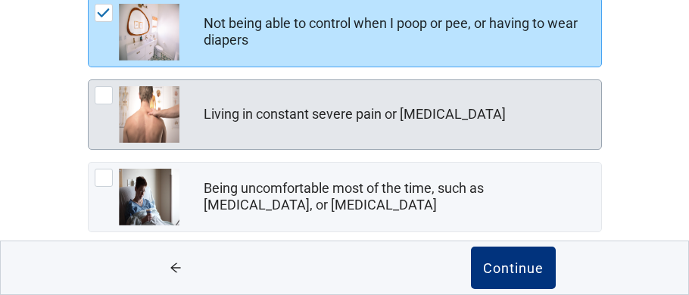
click at [102, 92] on div "Living in constant severe pain or shortness of breath, checkbox, not checked" at bounding box center [104, 95] width 18 height 18
click at [89, 80] on input "Living in constant severe pain or [MEDICAL_DATA]" at bounding box center [88, 80] width 1 height 1
checkbox input "true"
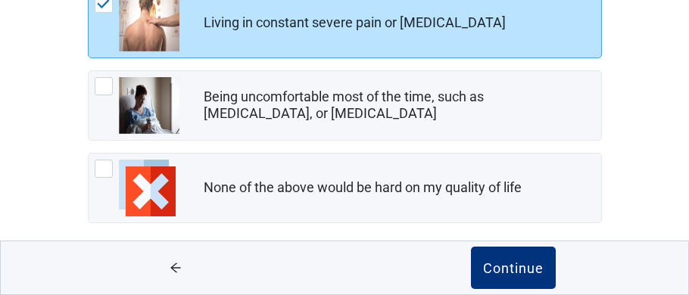
scroll to position [497, 0]
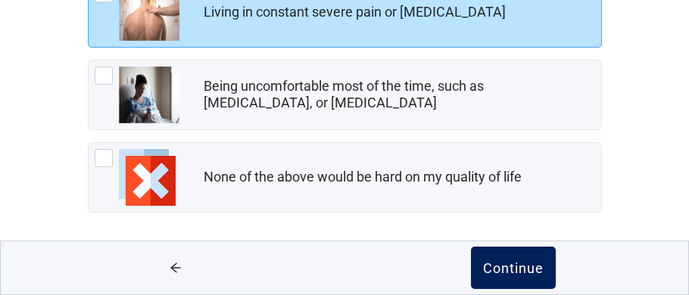
click at [541, 264] on div "Continue" at bounding box center [513, 268] width 61 height 15
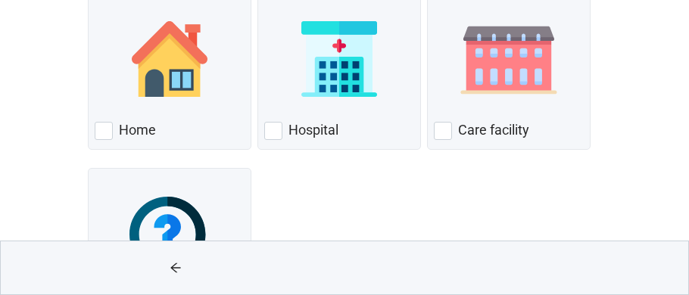
scroll to position [242, 0]
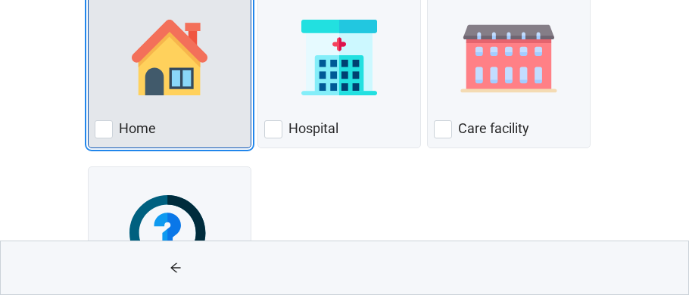
click at [104, 129] on div "Home, checkbox, not checked" at bounding box center [104, 129] width 18 height 18
checkbox input "true"
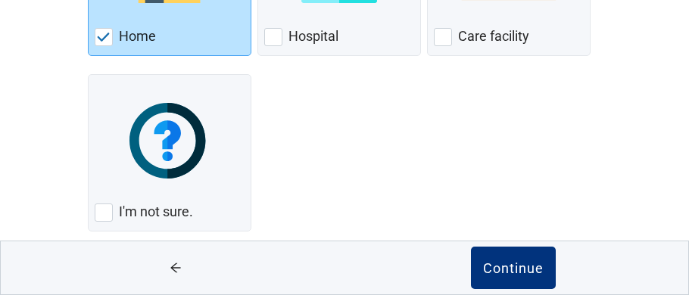
scroll to position [354, 0]
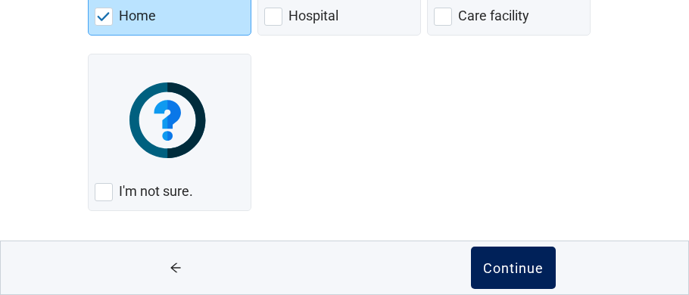
click at [534, 269] on div "Continue" at bounding box center [513, 268] width 61 height 15
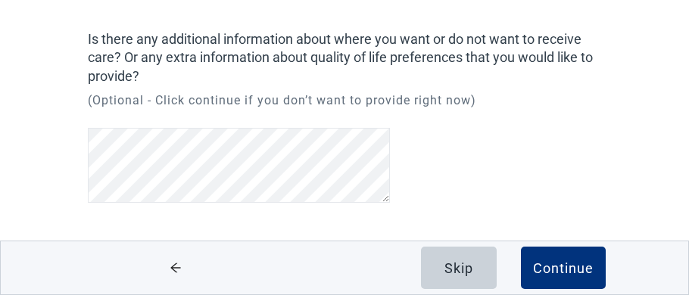
scroll to position [114, 0]
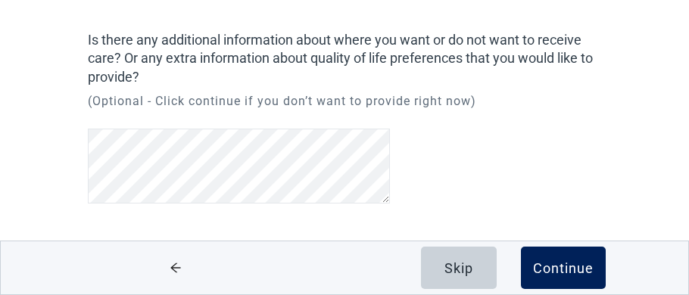
click at [582, 270] on div "Continue" at bounding box center [563, 268] width 61 height 15
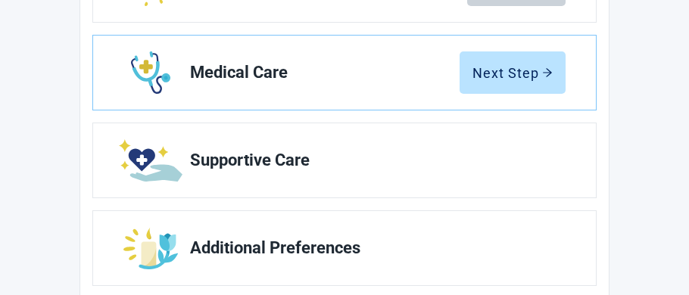
scroll to position [515, 0]
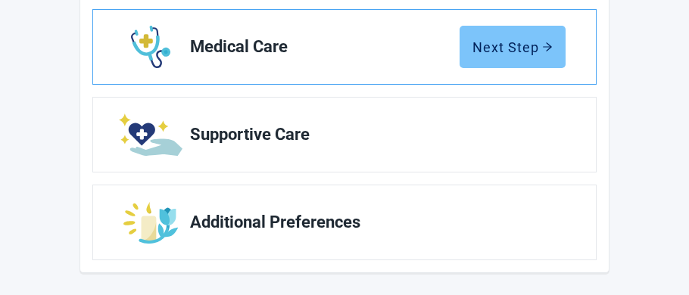
click at [538, 42] on div "Next Step" at bounding box center [513, 46] width 80 height 15
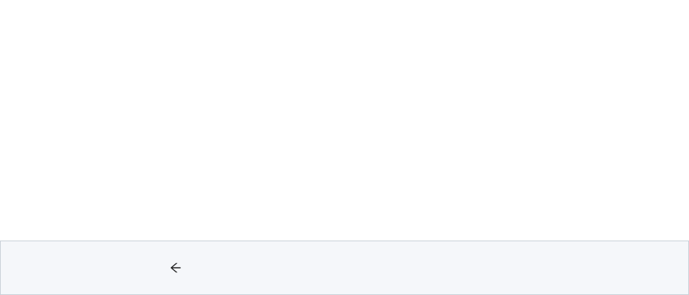
scroll to position [169, 0]
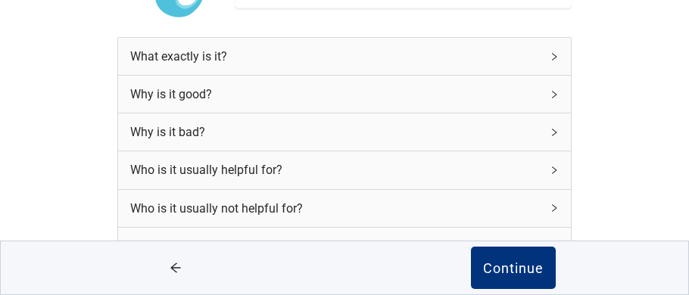
click at [551, 61] on icon "right" at bounding box center [554, 56] width 9 height 9
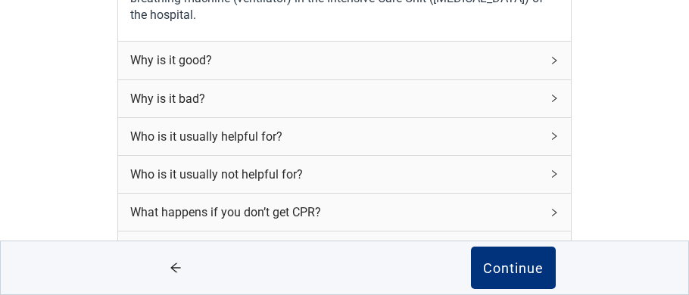
scroll to position [471, 0]
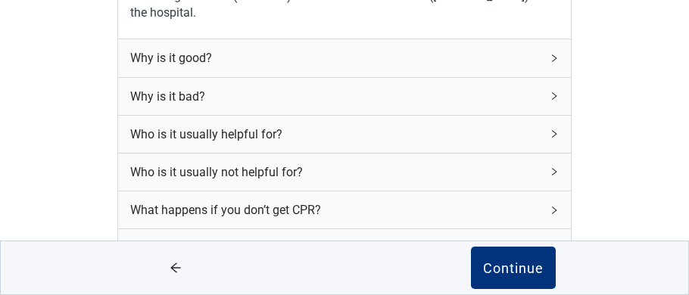
click at [555, 92] on icon "right" at bounding box center [554, 96] width 9 height 9
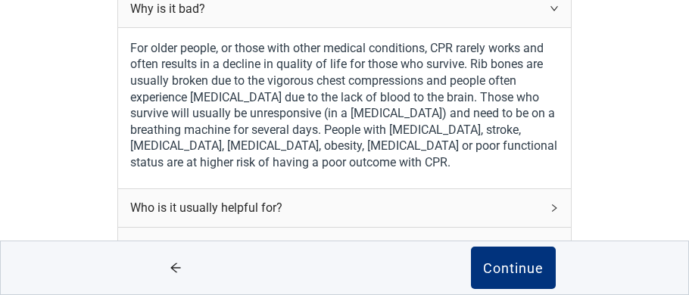
scroll to position [562, 0]
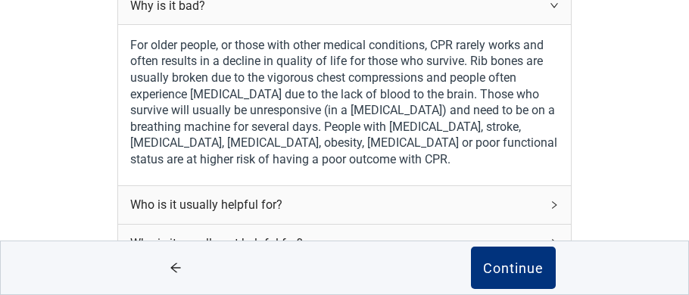
click at [554, 201] on icon "right" at bounding box center [554, 205] width 9 height 9
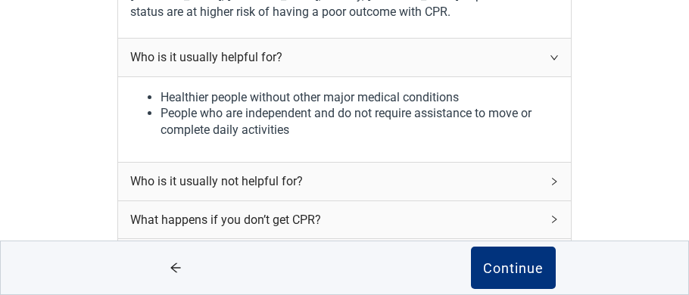
scroll to position [713, 0]
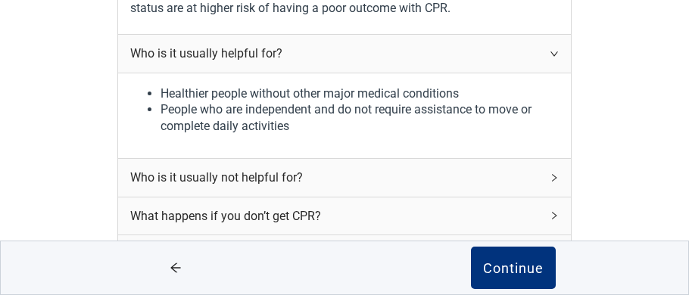
click at [555, 173] on icon "right" at bounding box center [554, 177] width 9 height 9
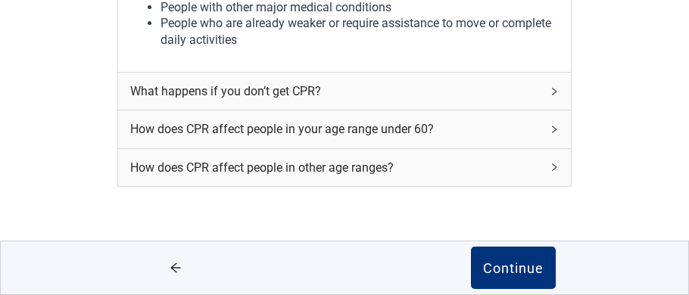
scroll to position [926, 0]
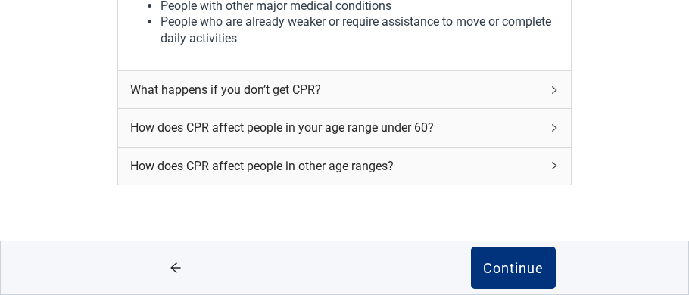
click at [554, 86] on icon "right" at bounding box center [554, 90] width 9 height 9
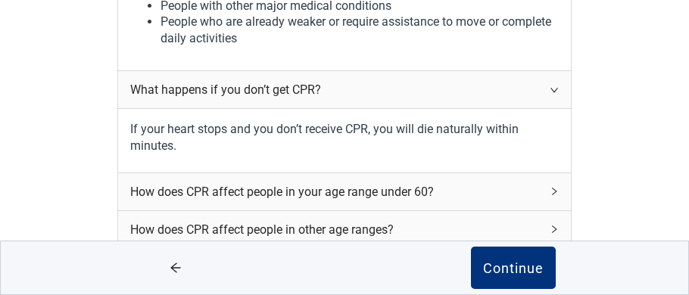
click at [555, 188] on icon "right" at bounding box center [554, 192] width 5 height 8
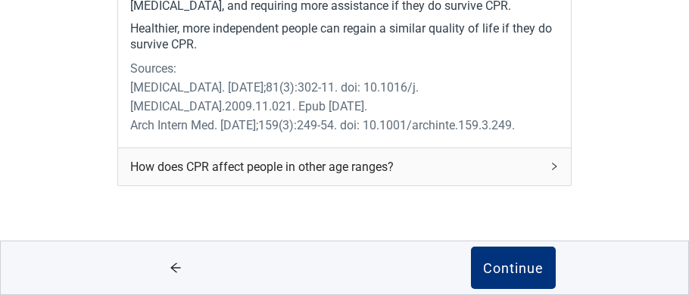
scroll to position [1338, 0]
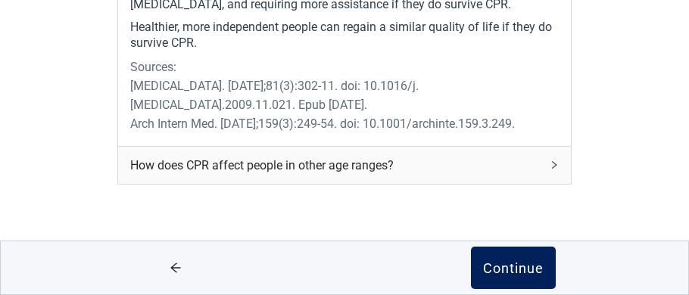
click at [523, 266] on div "Continue" at bounding box center [513, 268] width 61 height 15
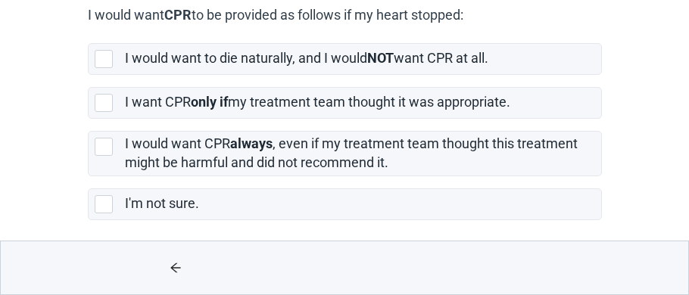
scroll to position [239, 0]
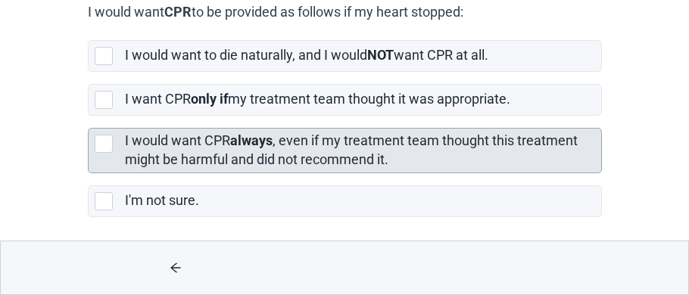
click at [102, 140] on div "[object Object], checkbox, not selected" at bounding box center [104, 144] width 18 height 18
click at [89, 117] on input "I would want CPR always , even if my treatment team thought this treatment migh…" at bounding box center [88, 116] width 1 height 1
checkbox input "true"
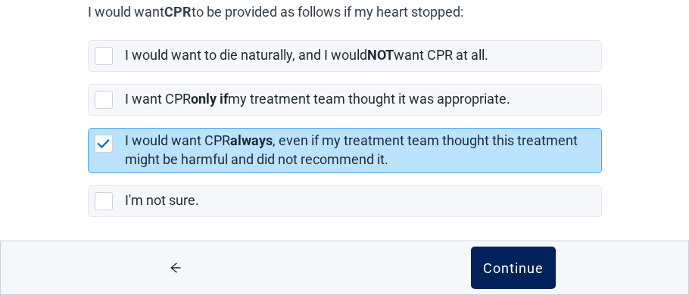
click at [519, 268] on div "Continue" at bounding box center [513, 268] width 61 height 15
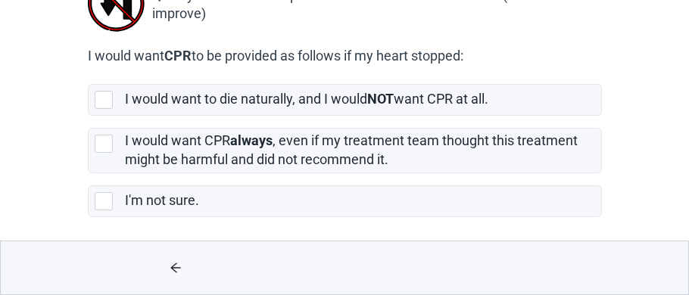
scroll to position [195, 0]
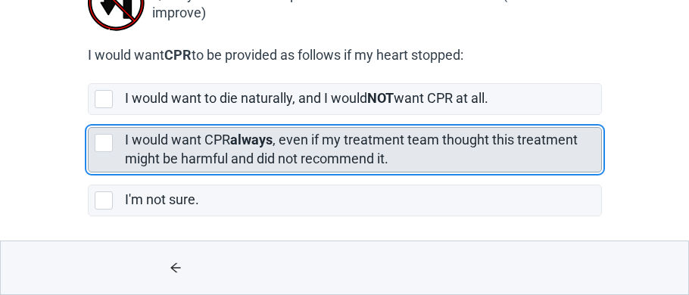
click at [103, 141] on div "[object Object], checkbox, not selected" at bounding box center [104, 143] width 18 height 18
click at [89, 116] on input "I would want CPR always , even if my treatment team thought this treatment migh…" at bounding box center [88, 115] width 1 height 1
checkbox input "true"
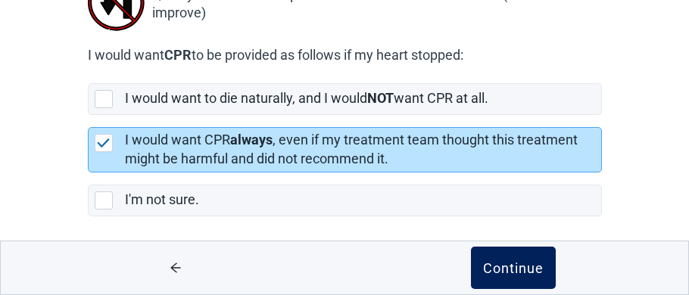
click at [514, 266] on div "Continue" at bounding box center [513, 268] width 61 height 15
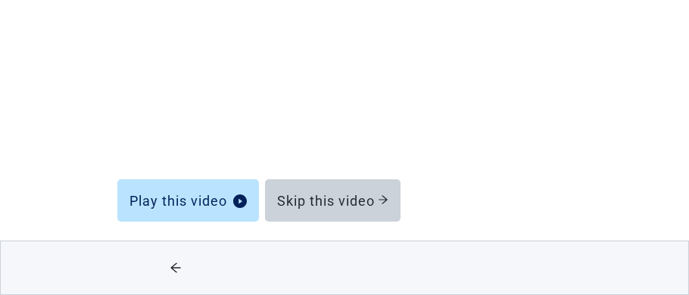
scroll to position [260, 0]
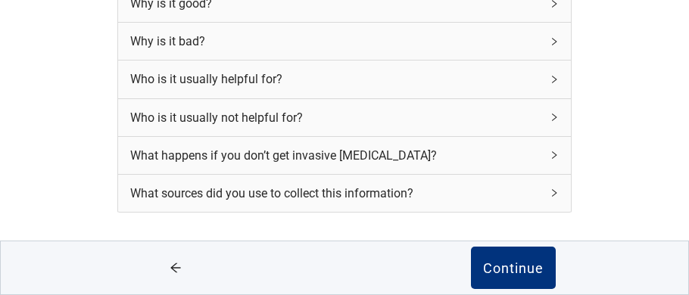
click at [555, 7] on icon "right" at bounding box center [554, 3] width 9 height 9
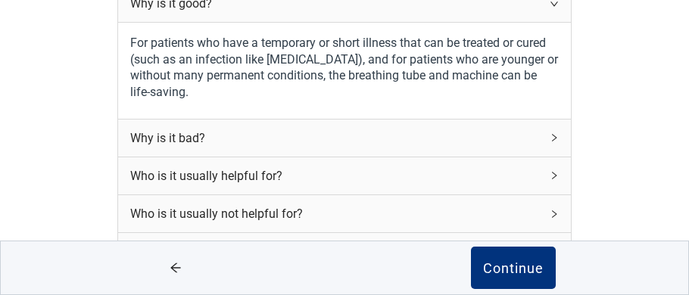
click at [554, 138] on icon "right" at bounding box center [554, 137] width 9 height 9
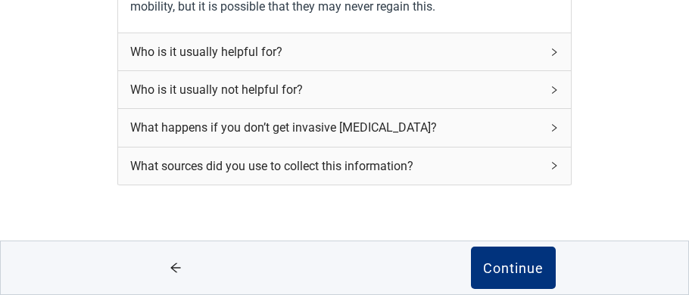
scroll to position [653, 0]
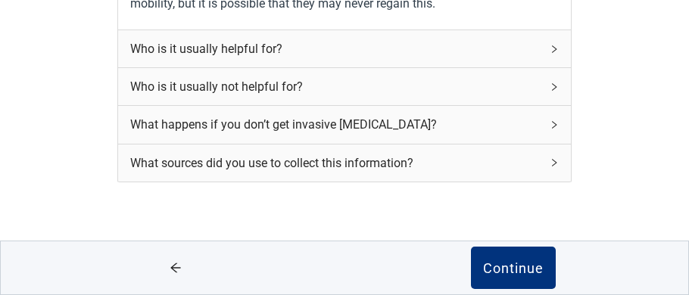
click at [554, 48] on icon "right" at bounding box center [554, 49] width 9 height 9
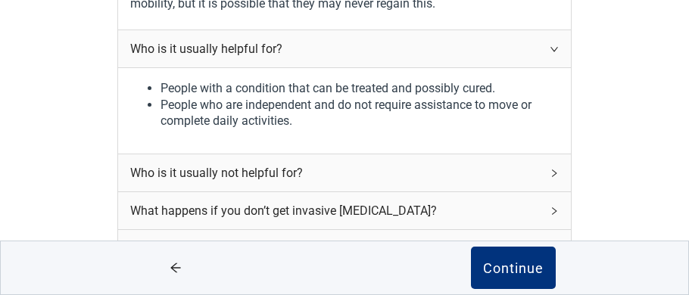
click at [556, 171] on icon "right" at bounding box center [554, 174] width 5 height 8
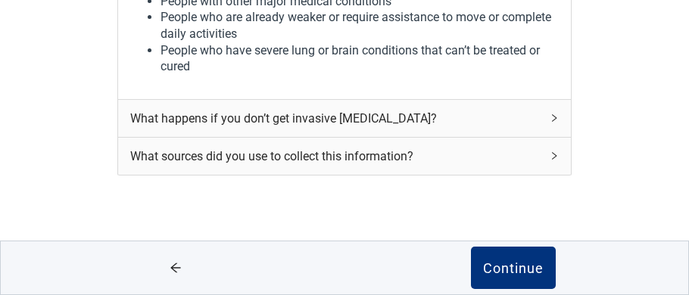
scroll to position [882, 0]
click at [556, 115] on icon "right" at bounding box center [554, 118] width 5 height 8
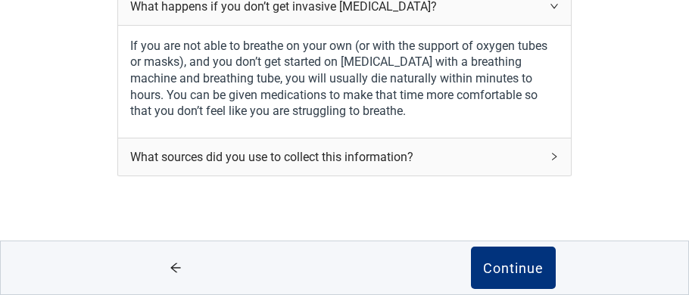
scroll to position [995, 0]
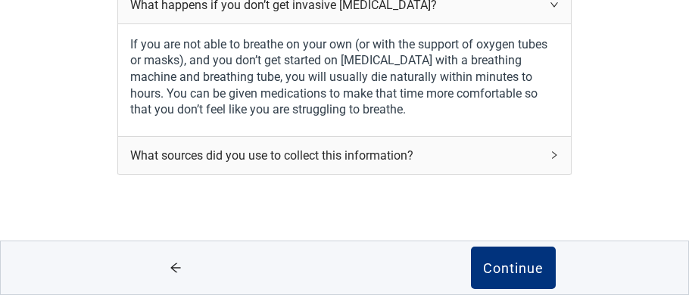
click at [557, 151] on icon "right" at bounding box center [554, 155] width 9 height 9
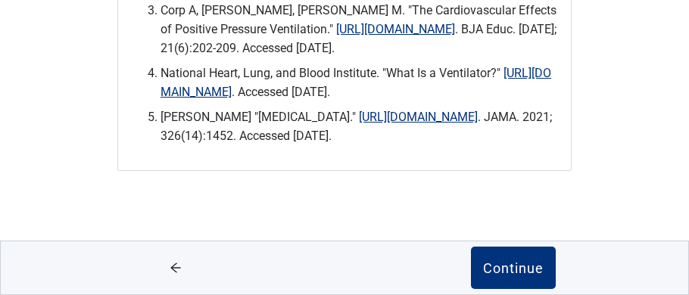
scroll to position [1284, 0]
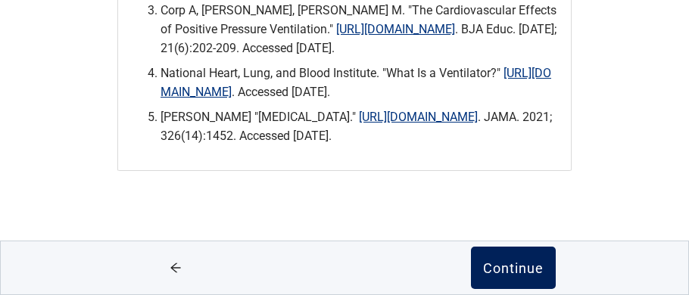
click at [523, 265] on div "Continue" at bounding box center [513, 268] width 61 height 15
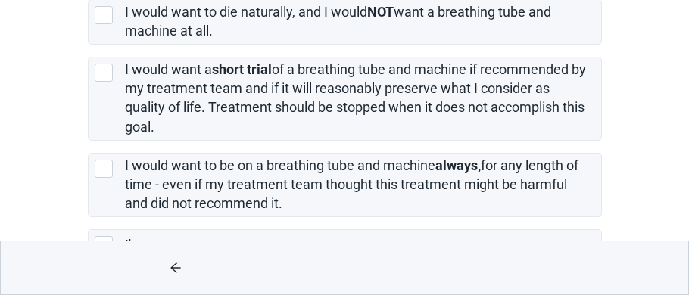
scroll to position [302, 0]
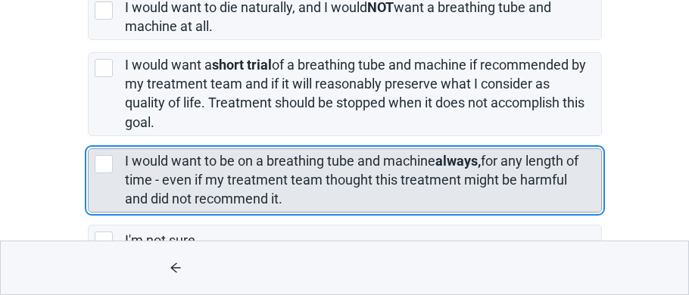
click at [101, 162] on div "[object Object], checkbox, not selected" at bounding box center [104, 164] width 18 height 18
click at [89, 137] on input "I would want to be on a breathing tube and machine always, for any length of ti…" at bounding box center [88, 136] width 1 height 1
checkbox input "true"
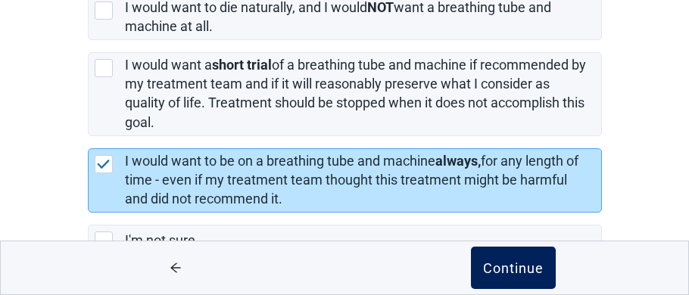
click at [514, 265] on div "Continue" at bounding box center [513, 268] width 61 height 15
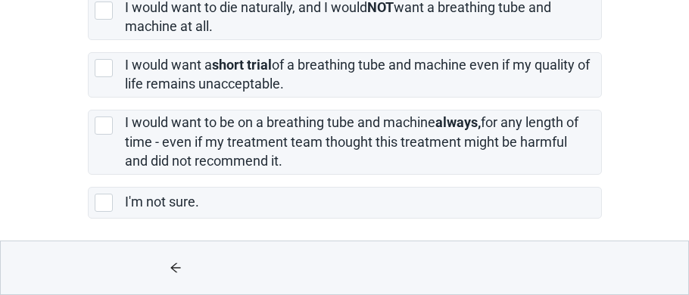
scroll to position [307, 0]
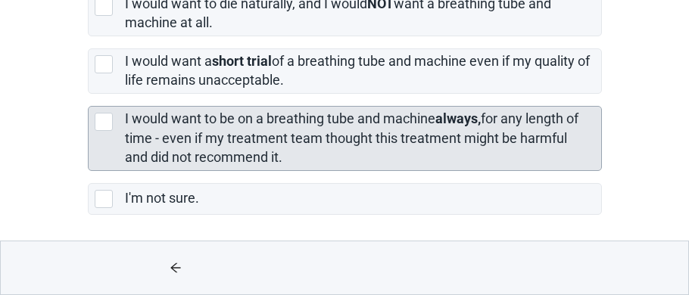
click at [106, 120] on div "[object Object], checkbox, not selected" at bounding box center [104, 122] width 18 height 18
click at [89, 95] on input "I would want to be on a breathing tube and machine always, for any length of ti…" at bounding box center [88, 94] width 1 height 1
checkbox input "true"
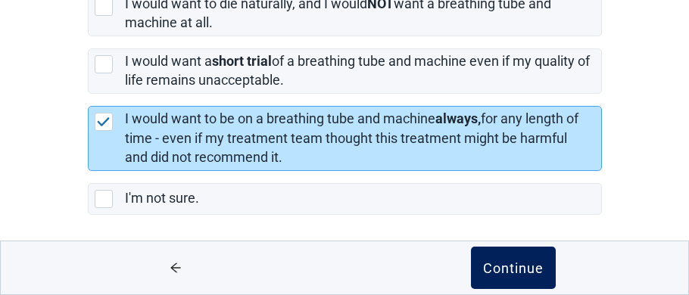
click at [507, 267] on div "Continue" at bounding box center [513, 268] width 61 height 15
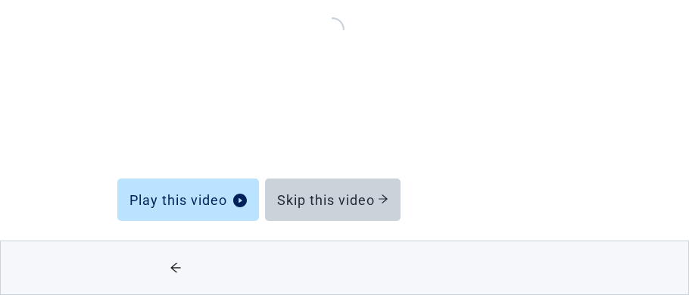
scroll to position [260, 0]
click at [626, 181] on div "Learn about Long-term Artificial Nutrition via a [MEDICAL_DATA] Play this video…" at bounding box center [345, 72] width 620 height 446
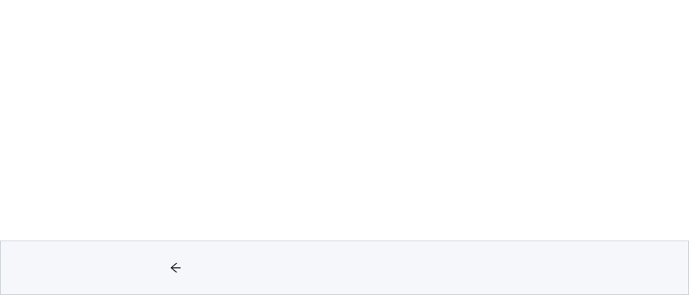
scroll to position [169, 0]
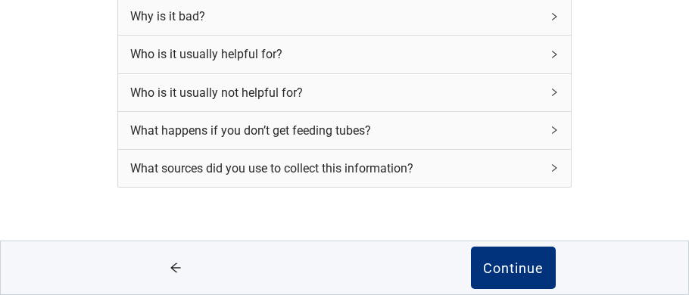
scroll to position [299, 0]
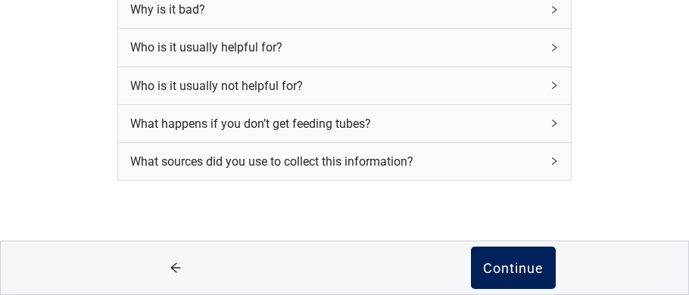
click at [542, 263] on div "Continue" at bounding box center [513, 268] width 61 height 15
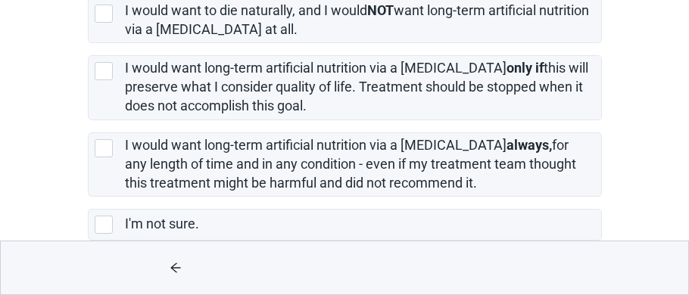
scroll to position [302, 0]
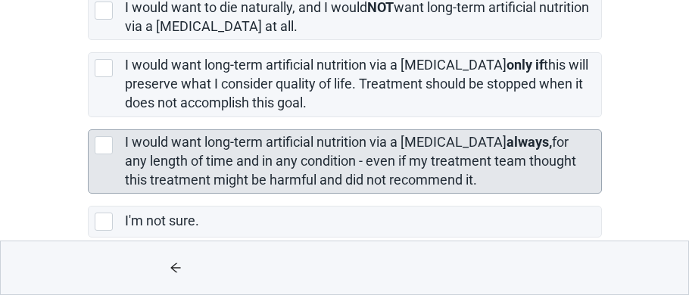
click at [101, 143] on div "[object Object], checkbox, not selected" at bounding box center [104, 145] width 18 height 18
click at [89, 118] on input "I would want long-term artificial nutrition via a [MEDICAL_DATA] always, for an…" at bounding box center [88, 117] width 1 height 1
checkbox input "true"
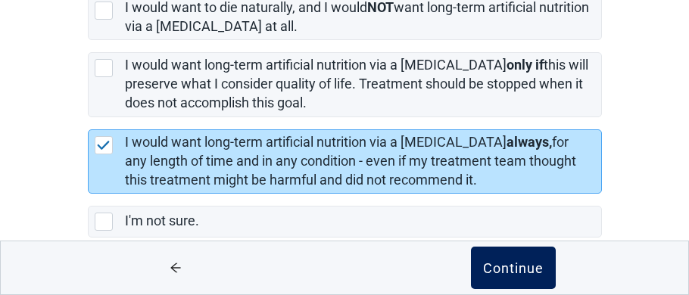
click at [519, 267] on div "Continue" at bounding box center [513, 268] width 61 height 15
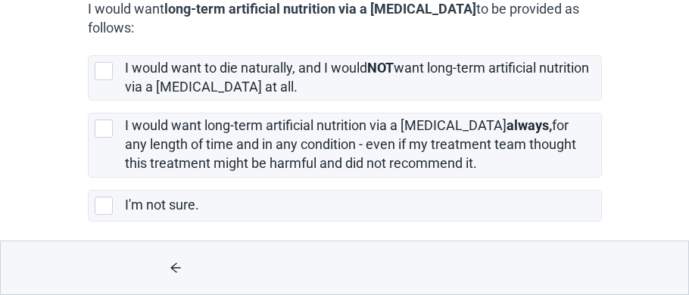
scroll to position [248, 0]
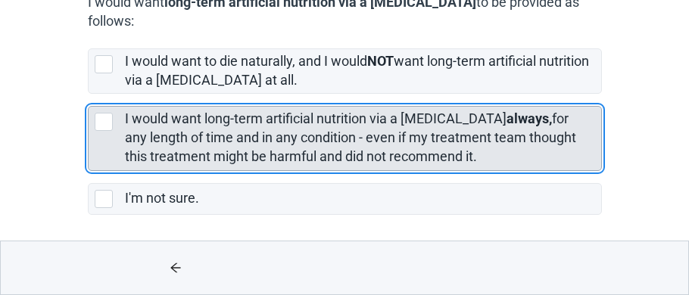
click at [105, 120] on div "[object Object], checkbox, not selected" at bounding box center [104, 122] width 18 height 18
click at [89, 95] on input "I would want long-term artificial nutrition via a [MEDICAL_DATA] always, for an…" at bounding box center [88, 94] width 1 height 1
checkbox input "true"
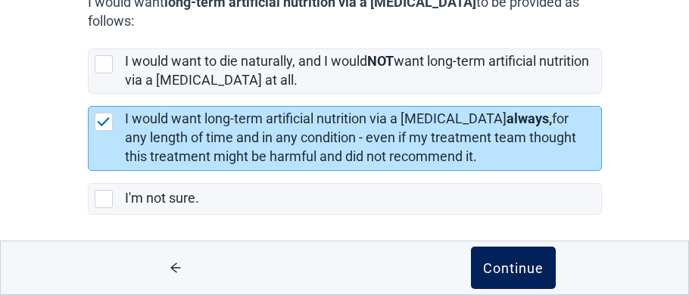
click at [522, 264] on div "Continue" at bounding box center [513, 268] width 61 height 15
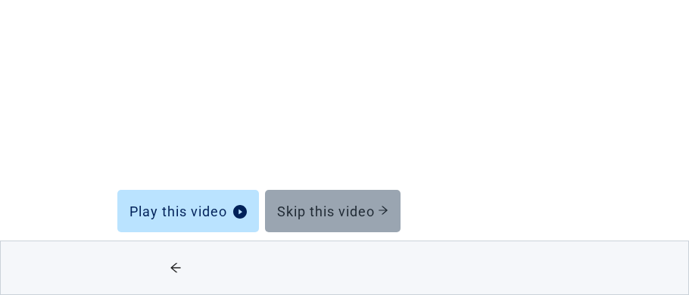
click at [352, 210] on div "Skip this video" at bounding box center [332, 211] width 111 height 15
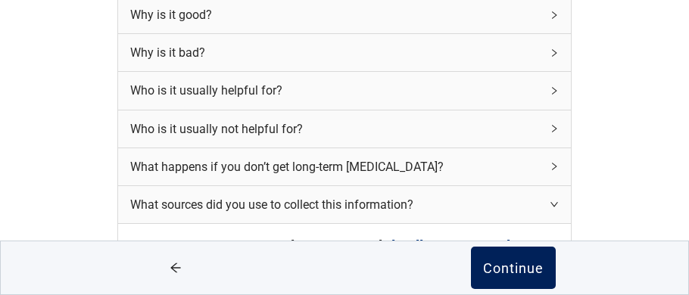
click at [512, 266] on div "Continue" at bounding box center [513, 268] width 61 height 15
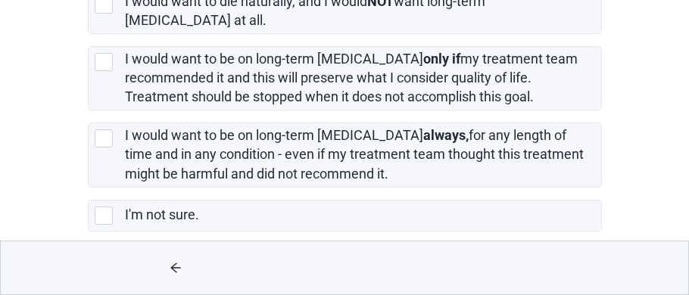
scroll to position [293, 0]
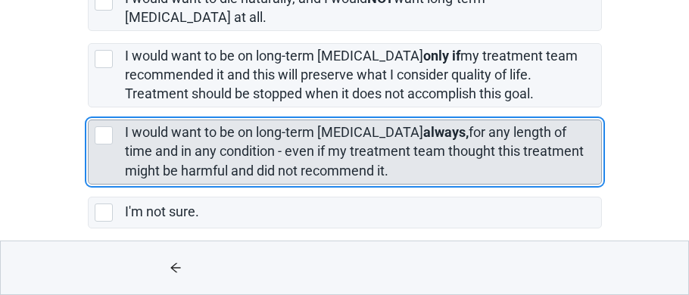
click at [106, 126] on div "[object Object], checkbox, not selected" at bounding box center [104, 135] width 18 height 18
click at [89, 108] on input "I would want to be on long-term [MEDICAL_DATA] always, for any length of time a…" at bounding box center [88, 108] width 1 height 1
checkbox input "true"
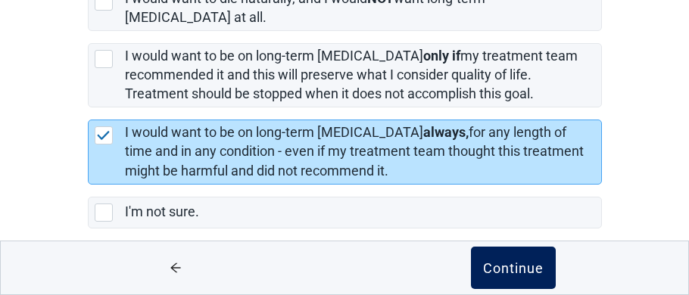
click at [527, 265] on div "Continue" at bounding box center [513, 268] width 61 height 15
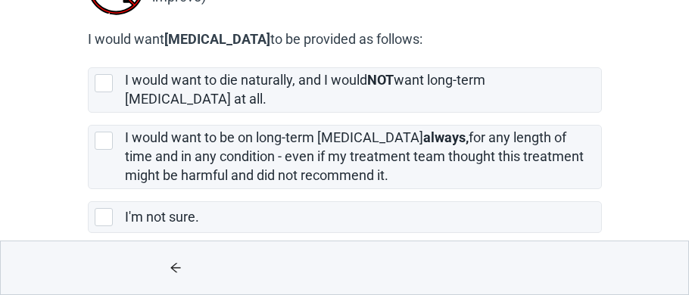
scroll to position [215, 0]
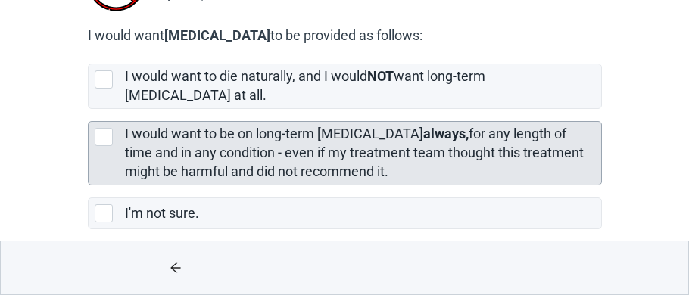
click at [105, 128] on div "[object Object], checkbox, not selected" at bounding box center [104, 137] width 18 height 18
click at [89, 110] on input "I would want to be on long-term [MEDICAL_DATA] always, for any length of time a…" at bounding box center [88, 109] width 1 height 1
checkbox input "true"
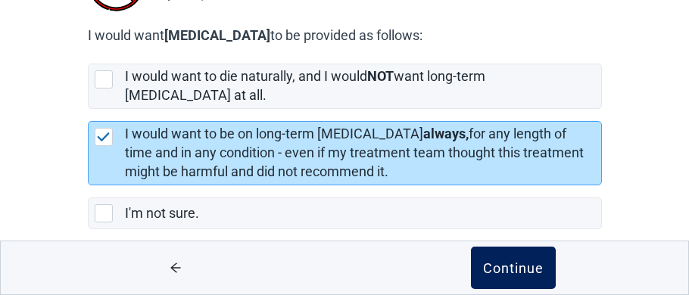
click at [518, 264] on div "Continue" at bounding box center [513, 268] width 61 height 15
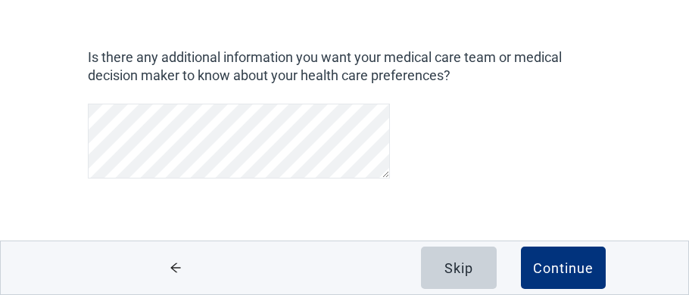
scroll to position [64, 0]
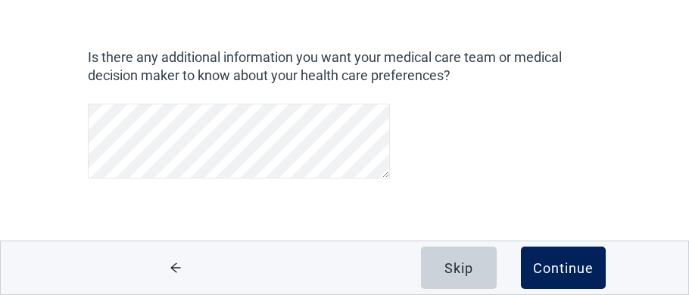
click at [567, 275] on div "Continue" at bounding box center [563, 268] width 61 height 15
click at [567, 270] on div "Continue" at bounding box center [563, 268] width 61 height 15
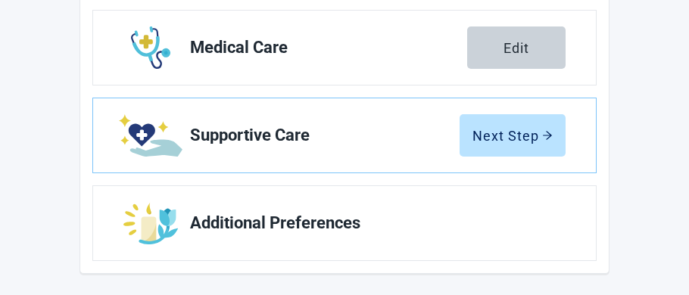
scroll to position [508, 0]
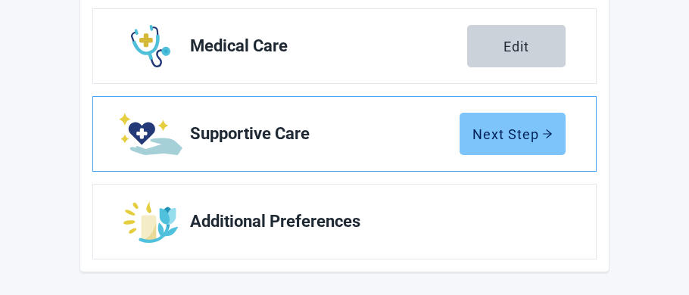
click at [545, 130] on icon "arrow-right" at bounding box center [547, 134] width 11 height 11
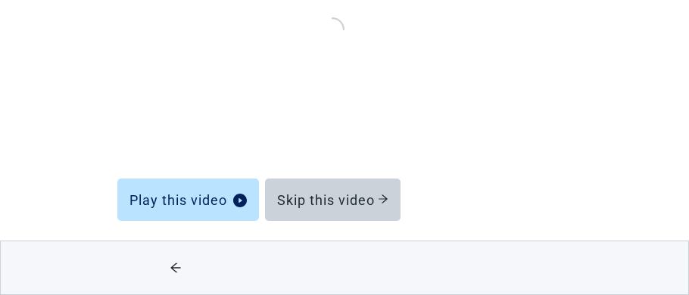
scroll to position [260, 0]
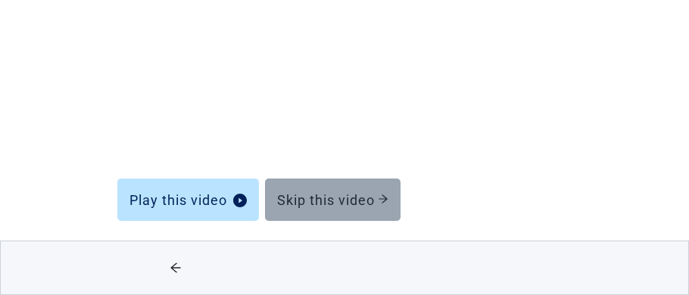
click at [373, 200] on div "Skip this video" at bounding box center [332, 199] width 111 height 15
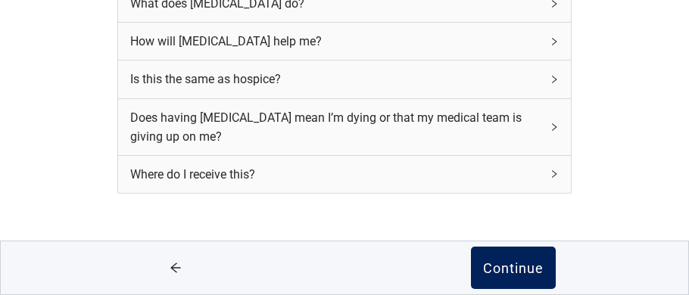
click at [522, 264] on div "Continue" at bounding box center [513, 268] width 61 height 15
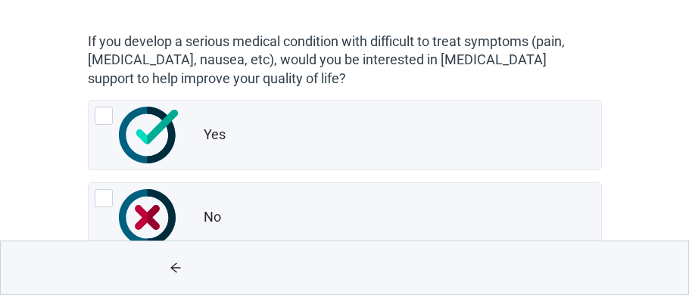
scroll to position [120, 0]
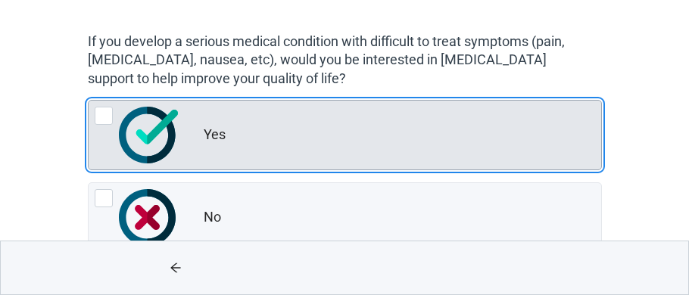
click at [103, 114] on div "Yes, radio button, not checked" at bounding box center [104, 116] width 18 height 18
click at [89, 101] on input "Yes" at bounding box center [88, 100] width 1 height 1
radio input "true"
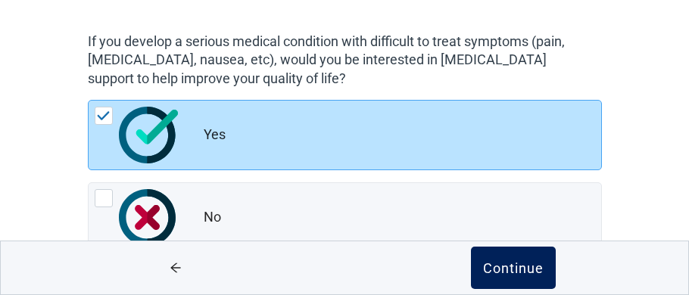
click at [514, 266] on div "Continue" at bounding box center [513, 268] width 61 height 15
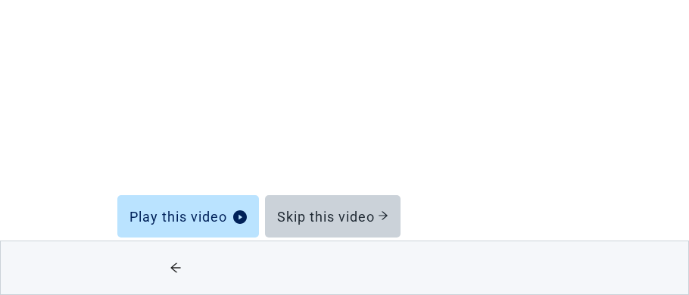
scroll to position [260, 0]
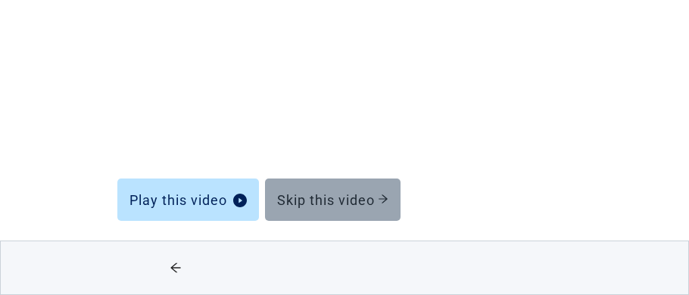
click at [358, 197] on div "Skip this video" at bounding box center [332, 199] width 111 height 15
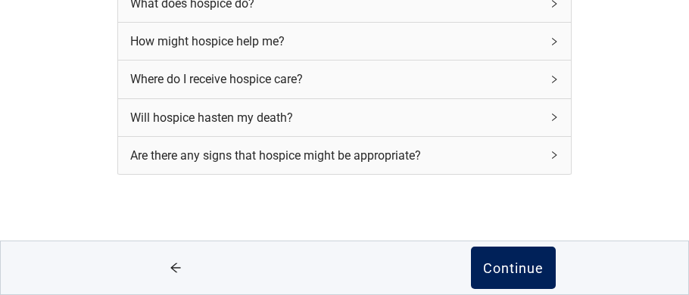
click at [507, 269] on div "Continue" at bounding box center [513, 268] width 61 height 15
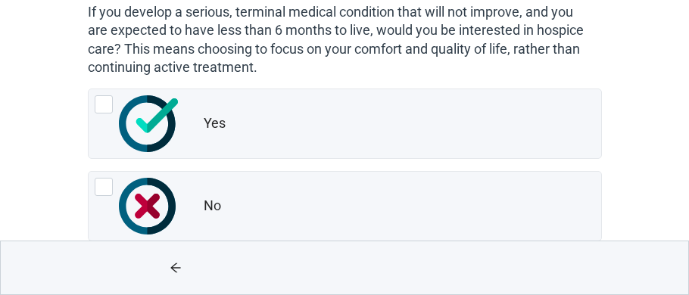
scroll to position [151, 0]
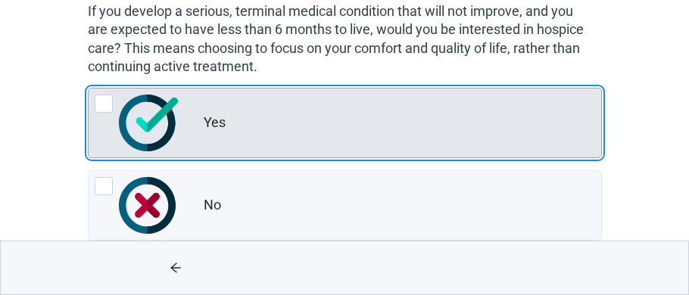
click at [106, 101] on div "Yes, radio button, not checked" at bounding box center [104, 104] width 18 height 18
click at [89, 89] on input "Yes" at bounding box center [88, 88] width 1 height 1
radio input "true"
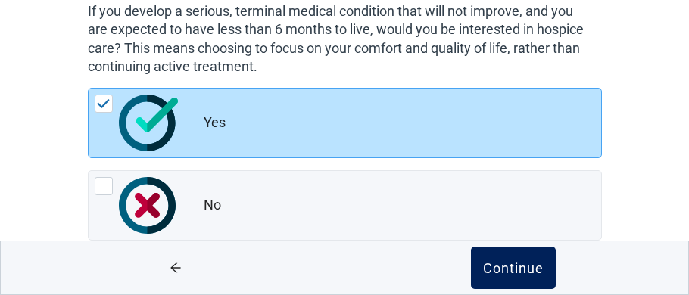
click at [507, 267] on div "Continue" at bounding box center [513, 268] width 61 height 15
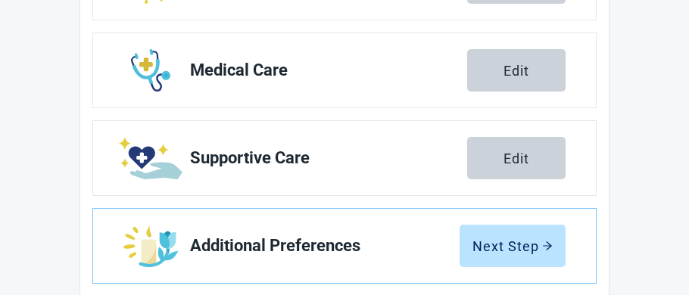
scroll to position [508, 0]
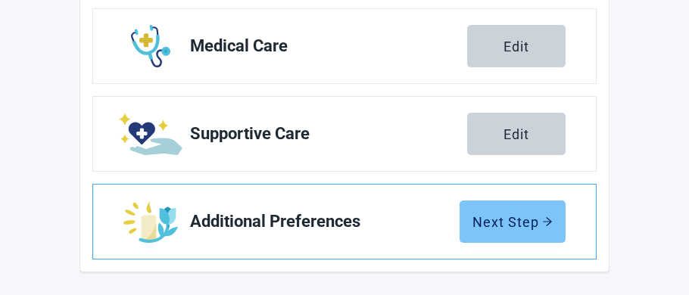
click at [550, 217] on icon "arrow-right" at bounding box center [547, 222] width 11 height 11
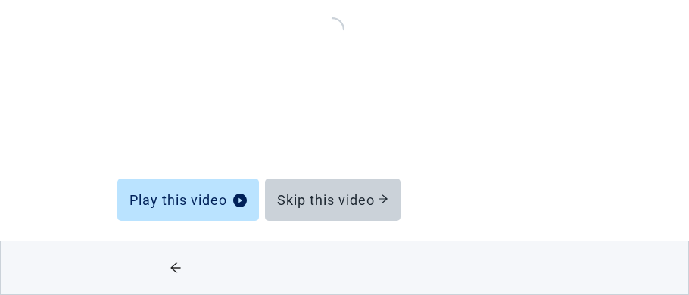
scroll to position [260, 0]
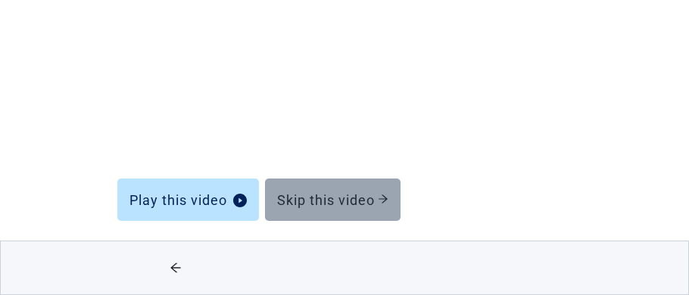
click at [374, 196] on div "Skip this video" at bounding box center [332, 199] width 111 height 15
click at [381, 200] on icon "arrow-right" at bounding box center [383, 199] width 11 height 11
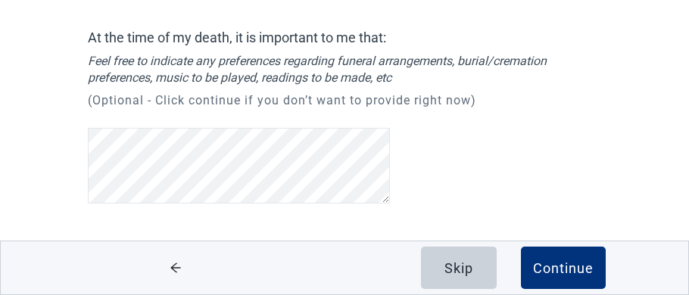
scroll to position [117, 0]
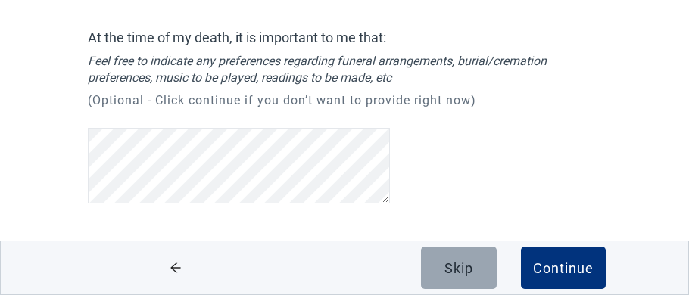
click at [469, 270] on div "Skip" at bounding box center [459, 268] width 29 height 15
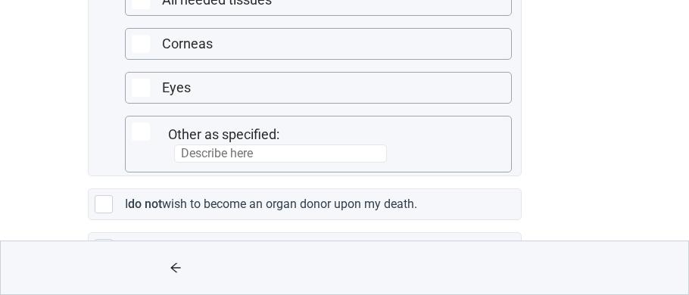
scroll to position [509, 0]
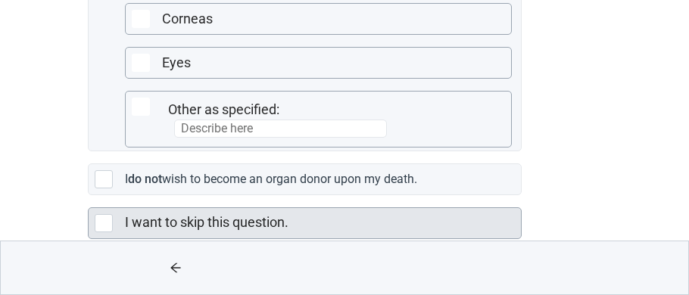
click at [107, 214] on div "Main content" at bounding box center [104, 223] width 18 height 18
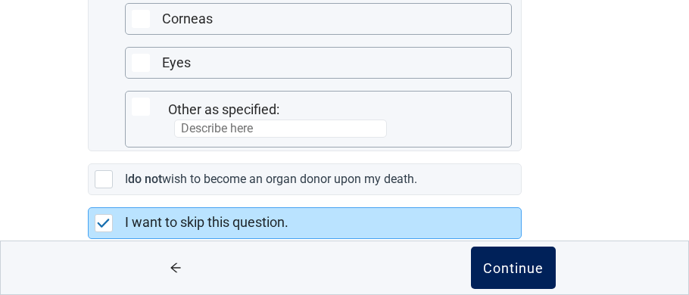
click at [532, 261] on div "Continue" at bounding box center [513, 268] width 61 height 15
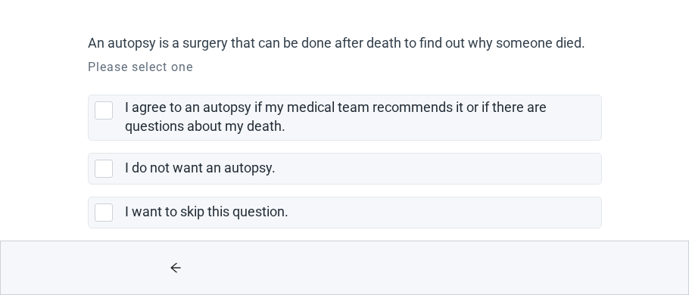
scroll to position [120, 0]
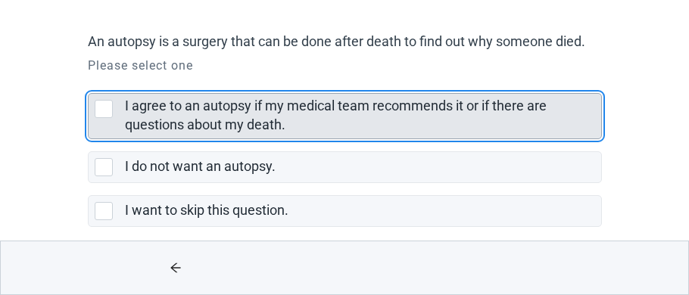
click at [106, 108] on div "I agree to an autopsy if my medical team recommends it or if there are question…" at bounding box center [104, 109] width 18 height 18
click at [89, 82] on input "I agree to an autopsy if my medical team recommends it or if there are question…" at bounding box center [88, 81] width 1 height 1
checkbox input "true"
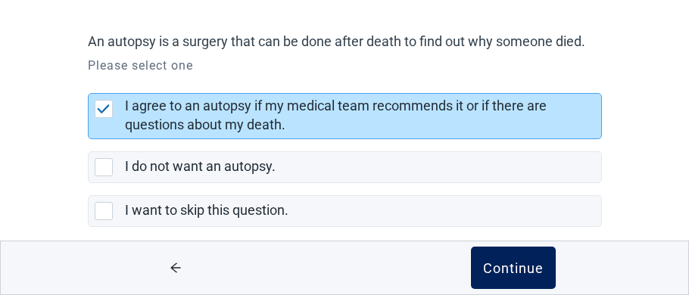
click at [530, 268] on div "Continue" at bounding box center [513, 268] width 61 height 15
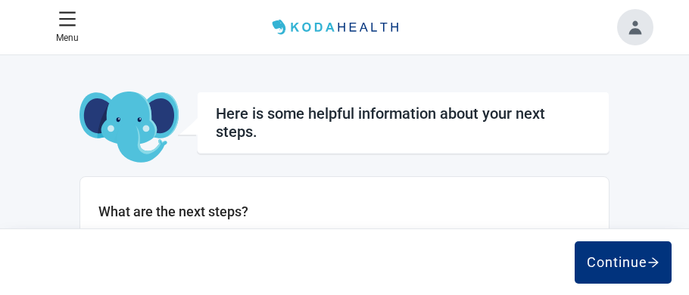
click at [689, 66] on html "Skip to main content Menu Home View Unsigned Plan Sign your Plan Share Plan Com…" at bounding box center [344, 147] width 689 height 295
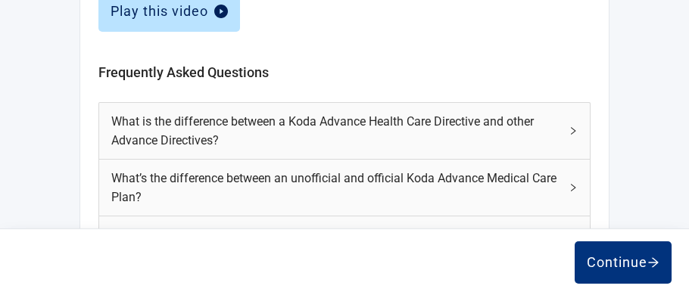
scroll to position [781, 0]
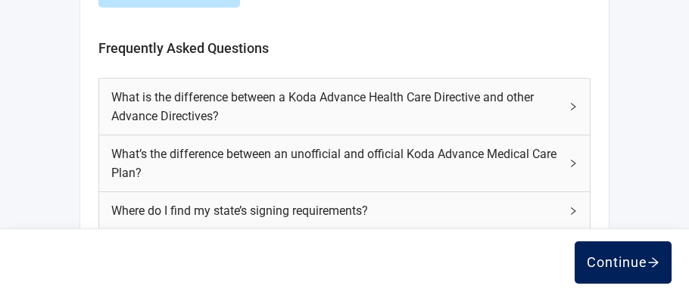
click at [635, 255] on div "Continue" at bounding box center [623, 262] width 73 height 15
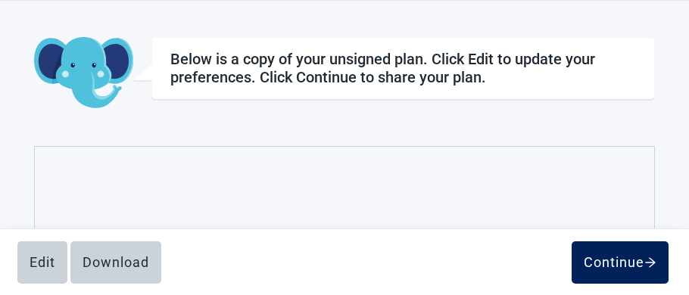
scroll to position [83, 0]
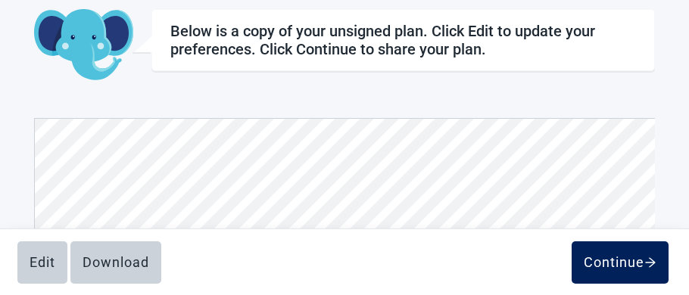
click at [629, 263] on div "Continue" at bounding box center [620, 262] width 73 height 15
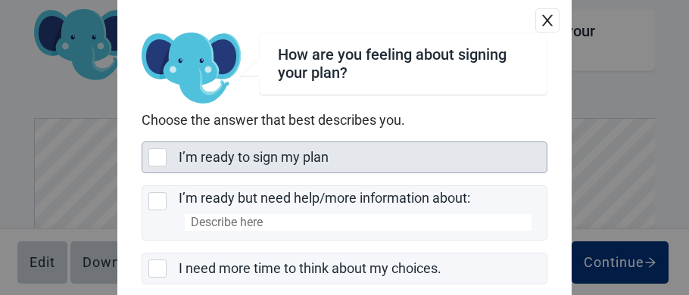
click at [155, 154] on div "I’m ready to sign my plan, checkbox, not selected" at bounding box center [157, 157] width 18 height 18
click at [142, 142] on input "I’m ready to sign my plan" at bounding box center [142, 142] width 1 height 1
checkbox input "true"
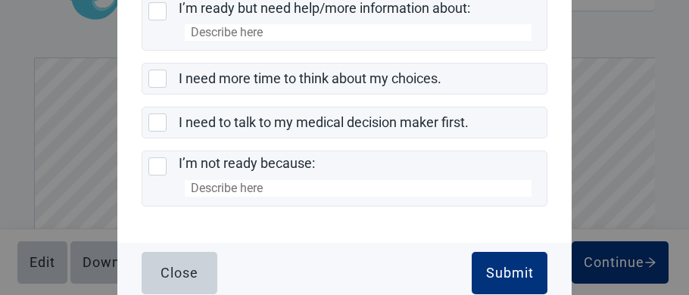
scroll to position [192, 0]
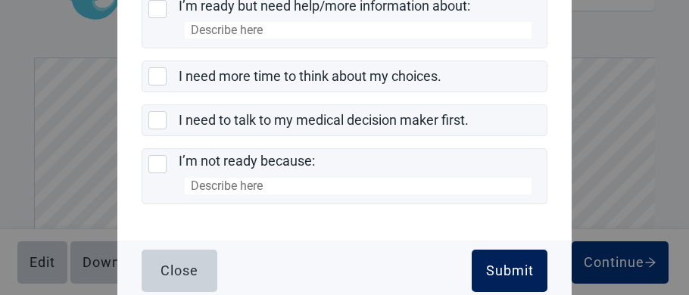
click at [506, 264] on div "Submit" at bounding box center [510, 271] width 48 height 15
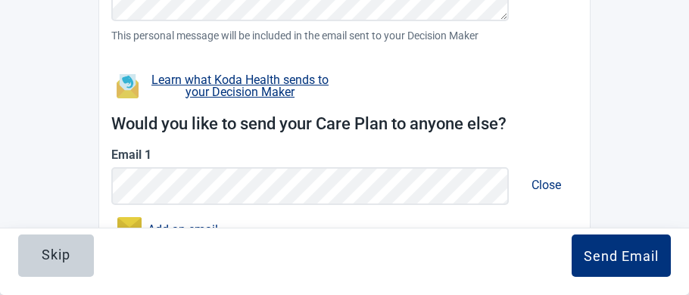
scroll to position [586, 0]
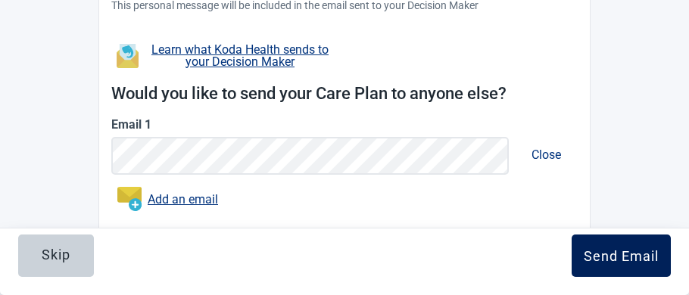
click at [632, 258] on div "Send Email" at bounding box center [621, 255] width 75 height 15
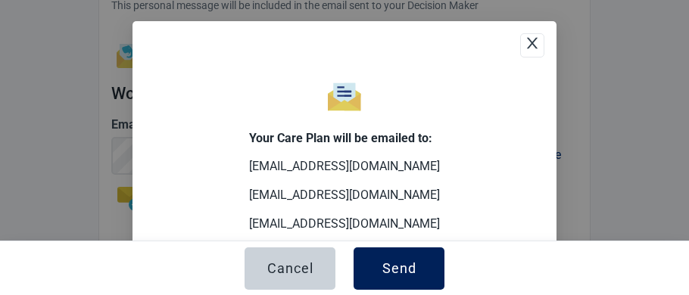
click at [398, 267] on div "Send" at bounding box center [400, 268] width 34 height 15
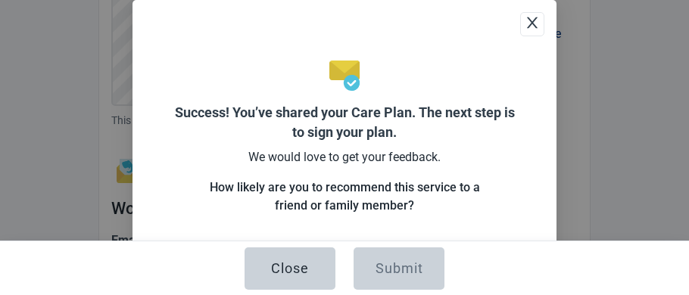
scroll to position [701, 0]
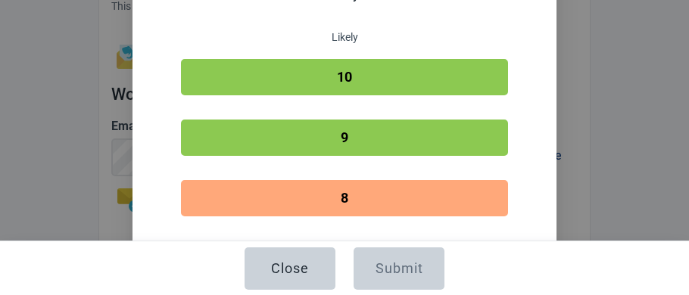
scroll to position [211, 0]
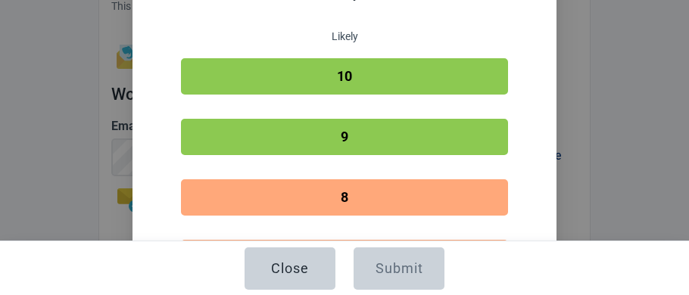
click at [405, 68] on button "10" at bounding box center [344, 76] width 327 height 36
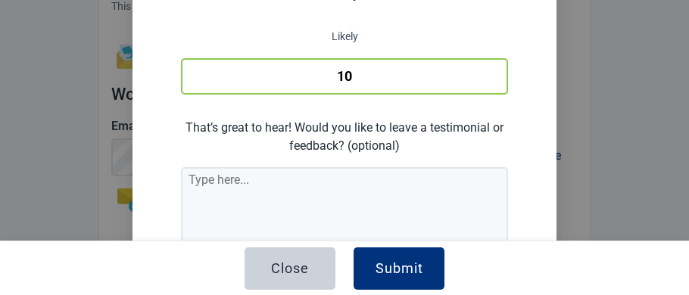
scroll to position [254, 0]
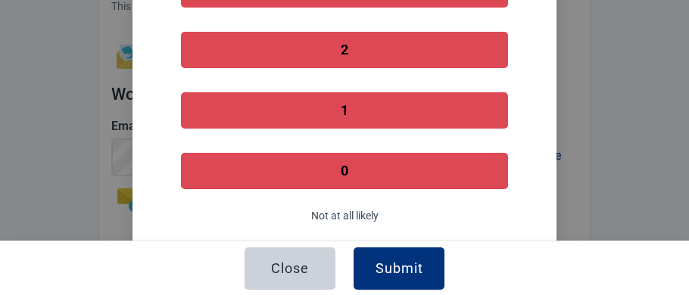
scroll to position [877, 0]
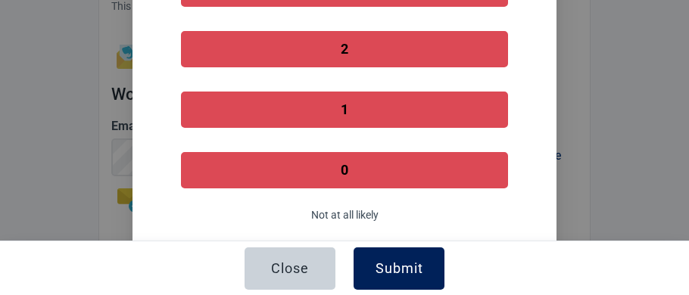
click at [427, 259] on button "Submit" at bounding box center [399, 269] width 91 height 42
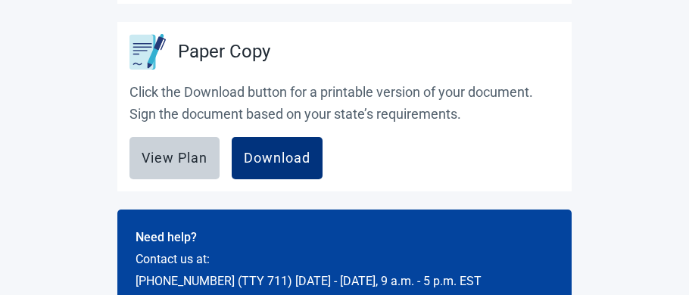
scroll to position [804, 0]
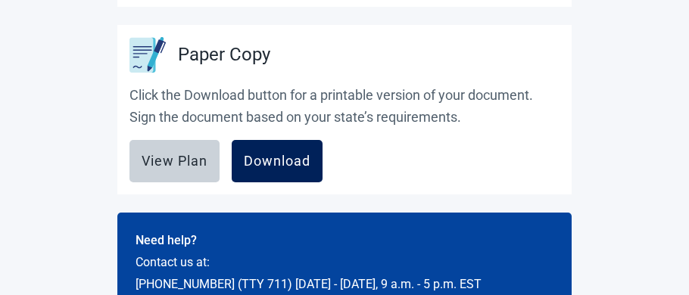
click at [306, 164] on div "Download" at bounding box center [277, 161] width 67 height 15
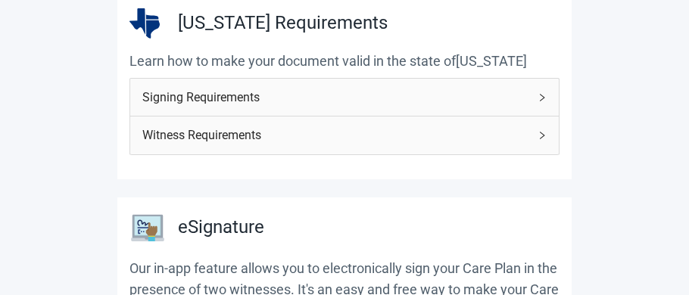
scroll to position [218, 0]
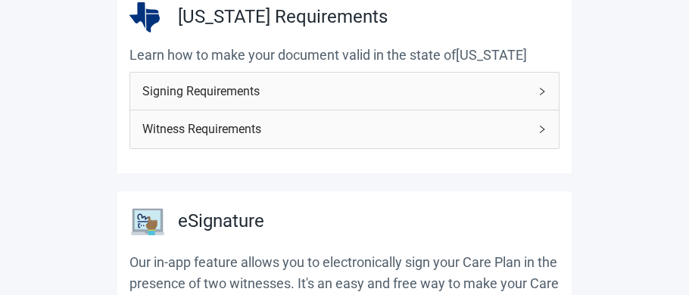
click at [542, 91] on icon "right" at bounding box center [542, 92] width 5 height 8
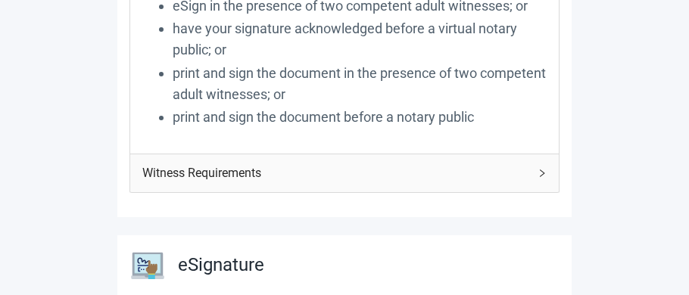
scroll to position [457, 0]
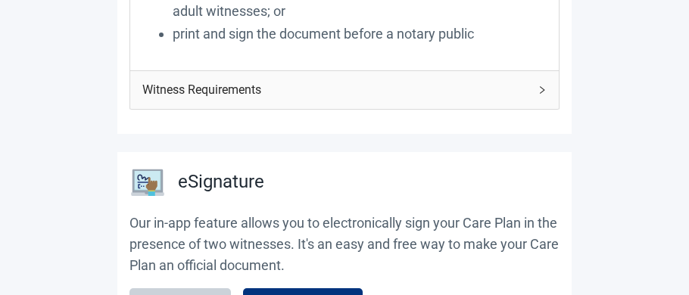
click at [542, 86] on icon "right" at bounding box center [542, 90] width 9 height 9
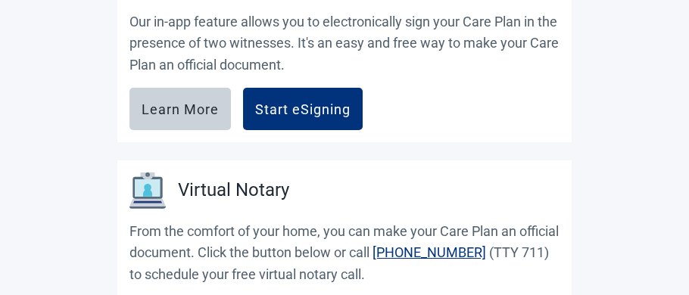
scroll to position [1005, 0]
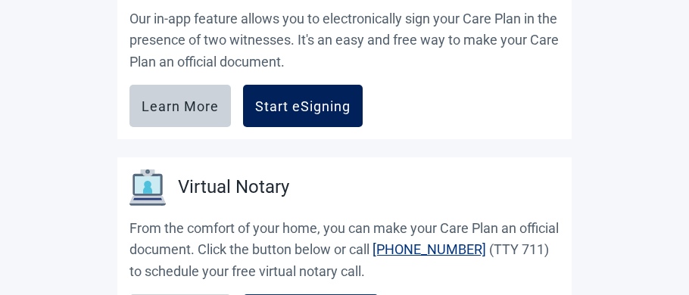
click at [333, 105] on div "Start eSigning" at bounding box center [302, 105] width 95 height 15
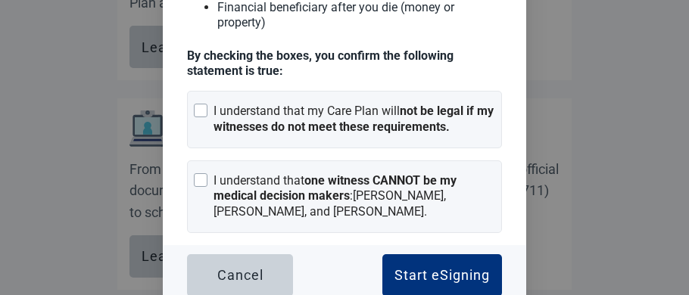
scroll to position [1065, 0]
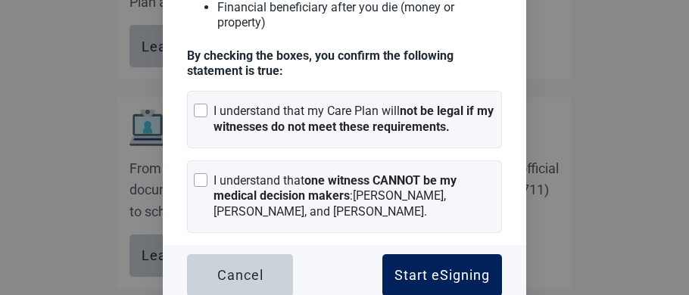
click at [462, 268] on div "Start eSigning" at bounding box center [442, 275] width 95 height 15
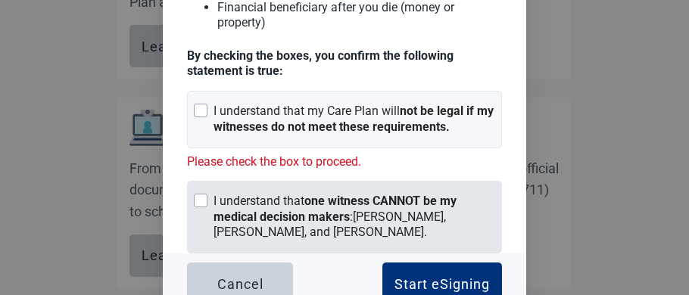
click at [201, 194] on div at bounding box center [201, 201] width 14 height 14
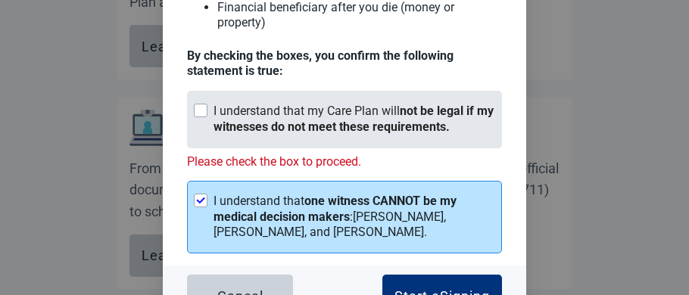
click at [200, 104] on div at bounding box center [201, 111] width 14 height 14
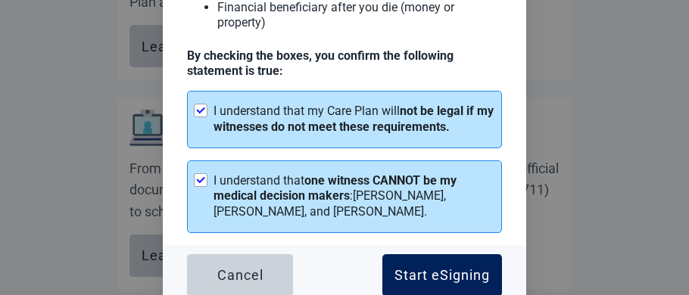
click at [427, 269] on div "Start eSigning" at bounding box center [442, 275] width 95 height 15
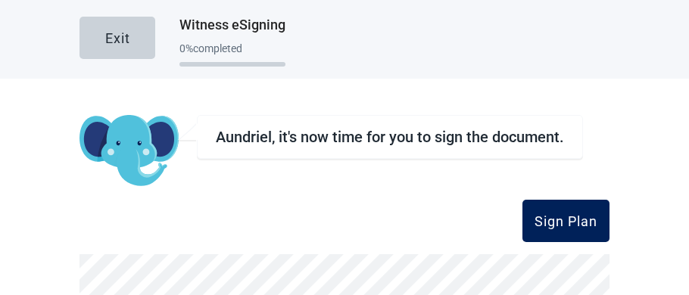
click at [581, 225] on div "Sign Plan" at bounding box center [566, 221] width 63 height 15
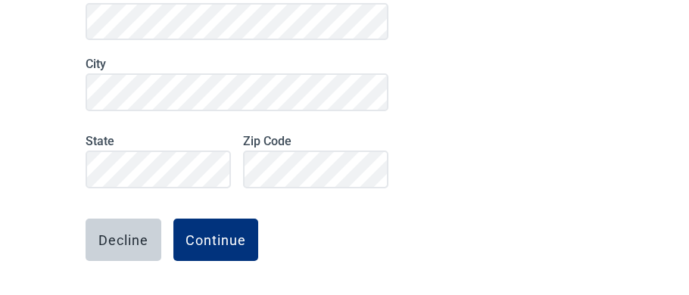
scroll to position [353, 0]
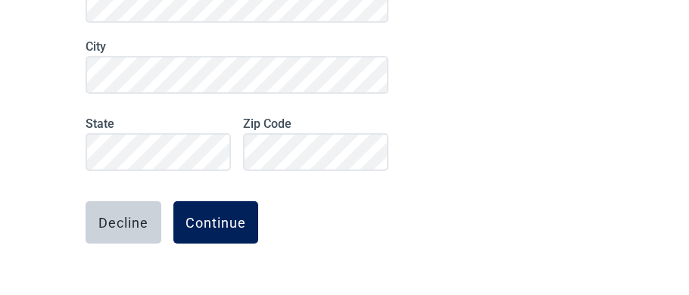
click at [235, 210] on button "Continue" at bounding box center [215, 222] width 85 height 42
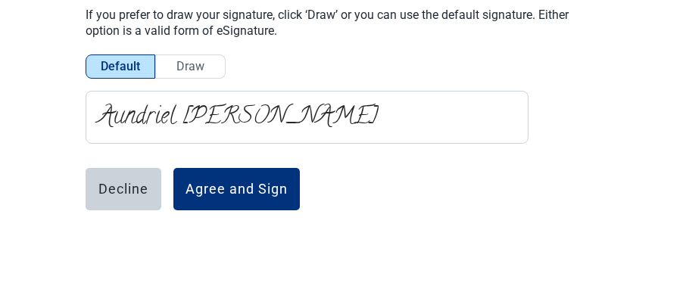
scroll to position [234, 0]
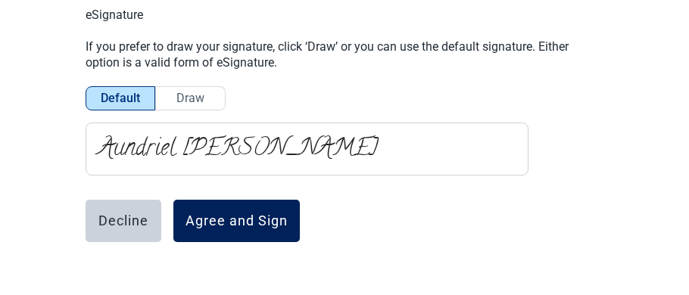
click at [257, 220] on div "Agree and Sign" at bounding box center [237, 221] width 102 height 15
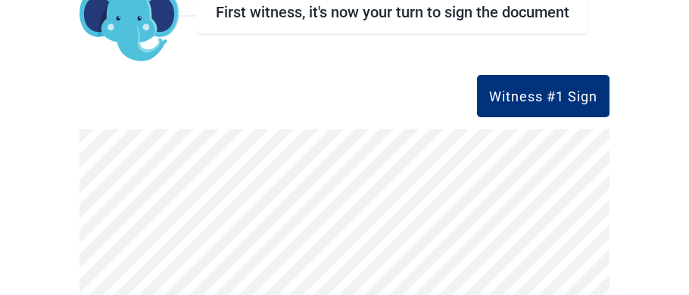
scroll to position [0, 0]
